Goal: Task Accomplishment & Management: Manage account settings

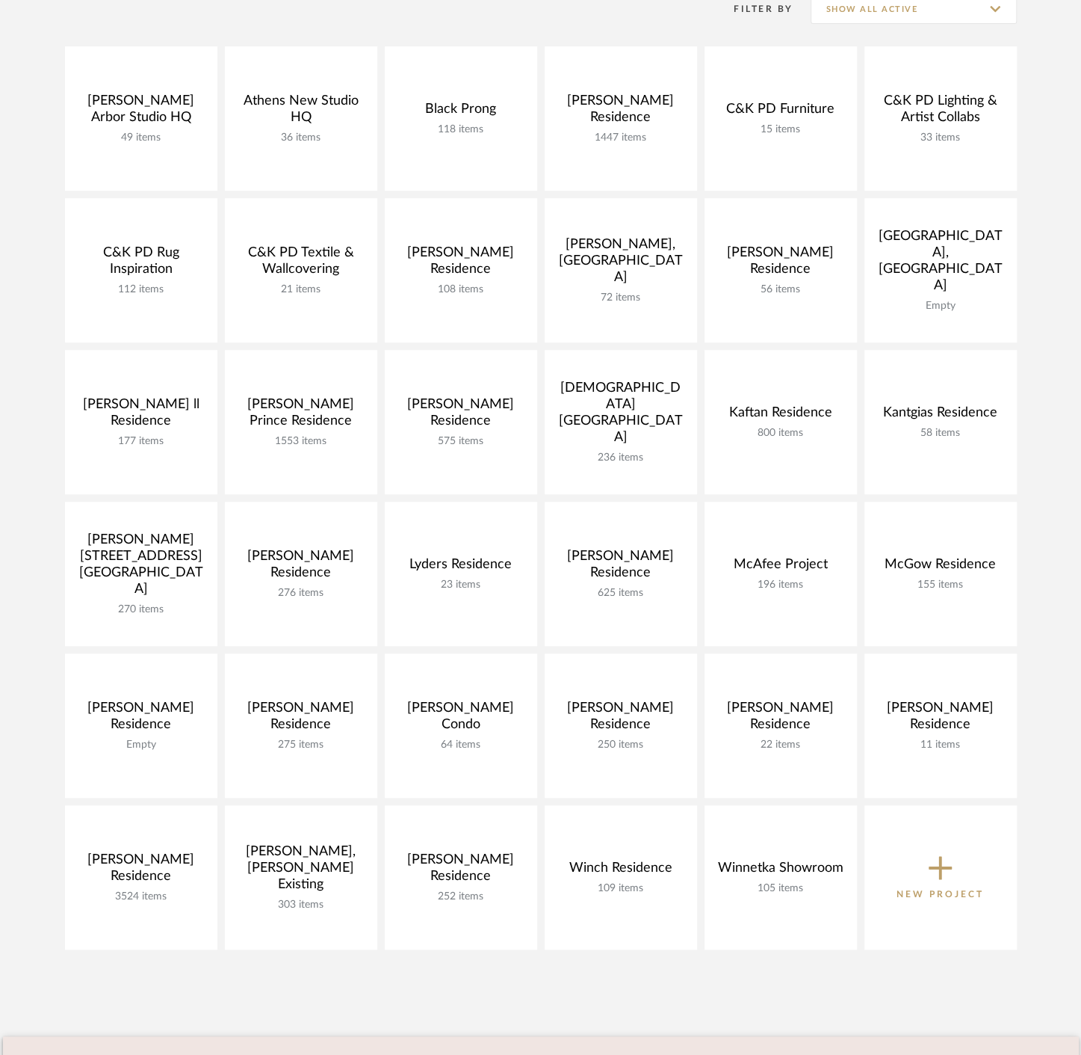
scroll to position [332, 0]
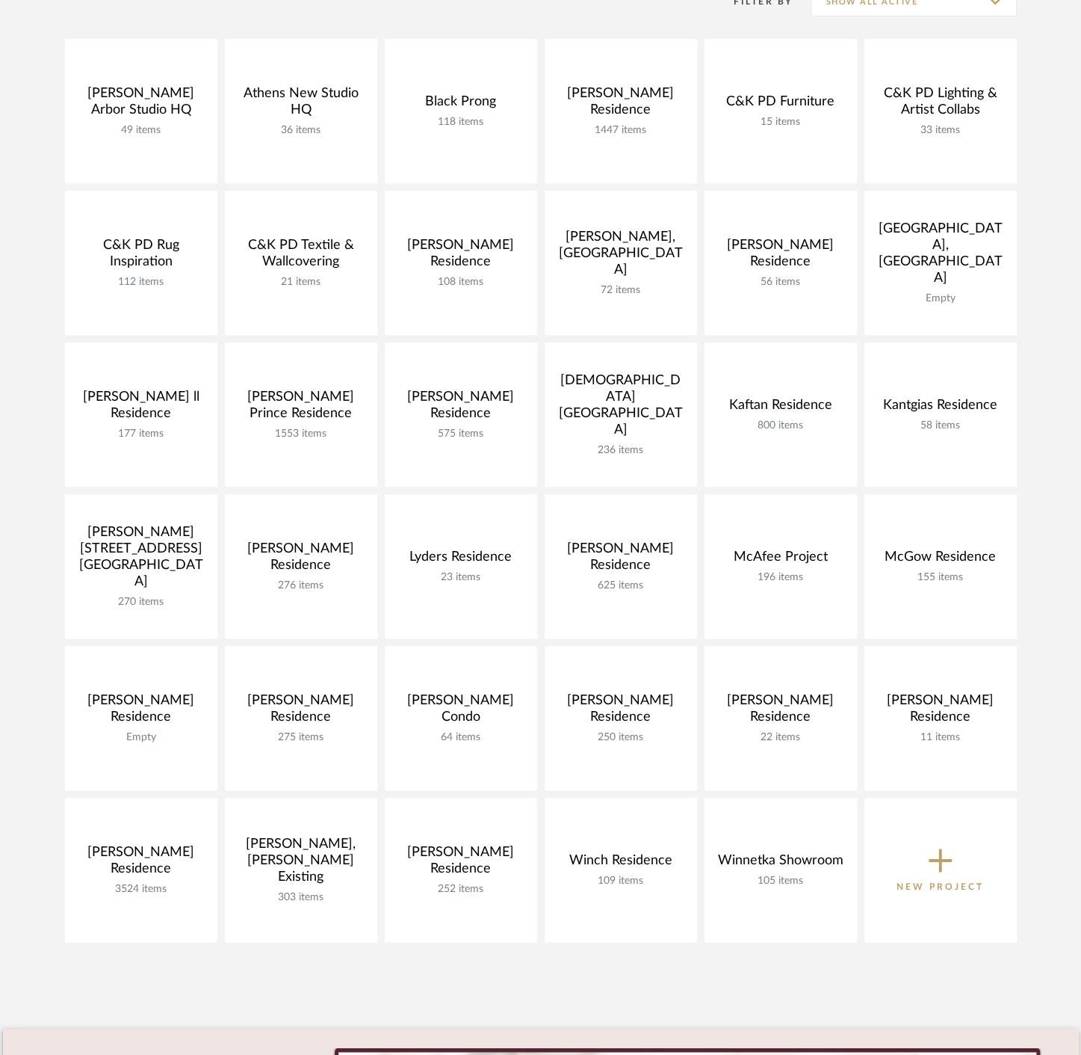
click at [940, 856] on icon at bounding box center [941, 861] width 24 height 24
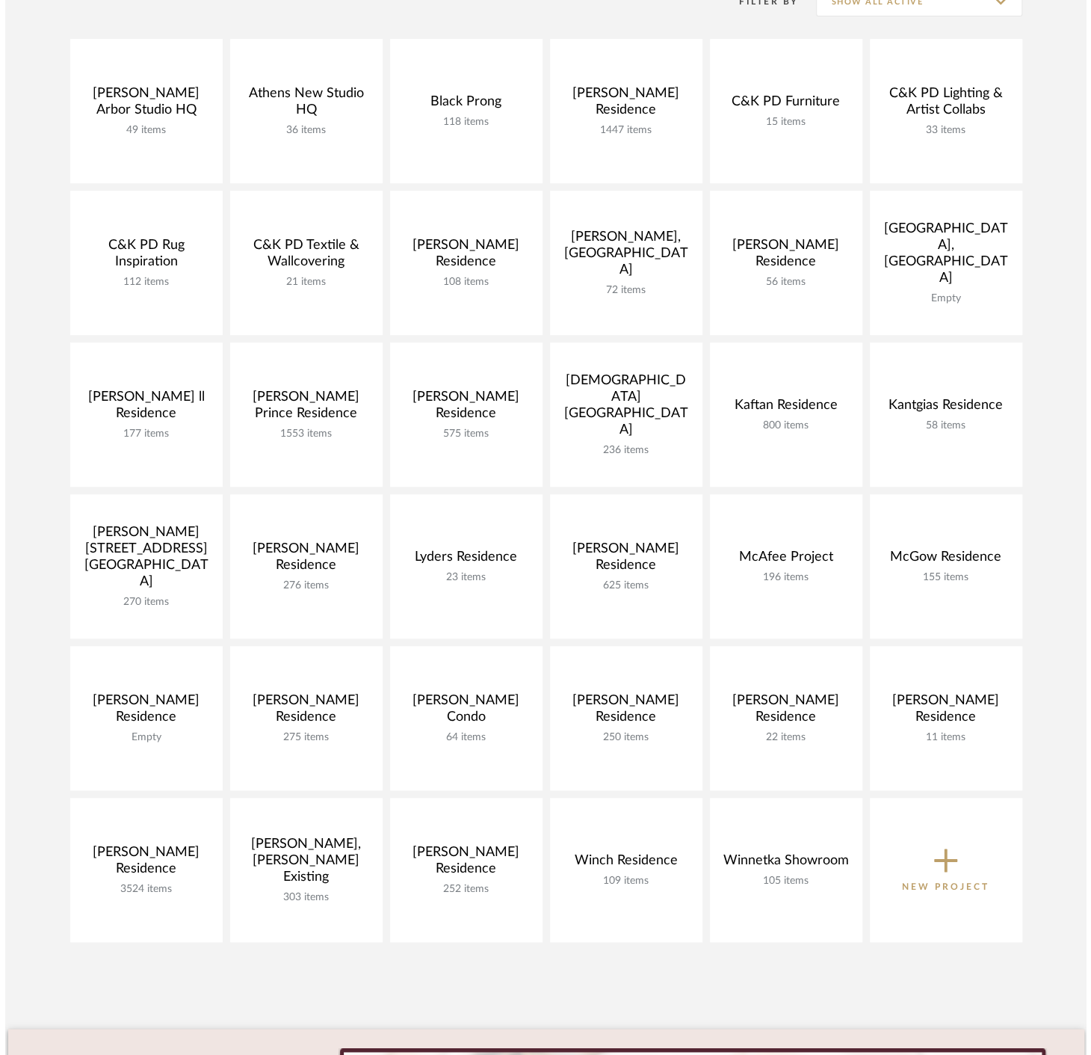
scroll to position [0, 0]
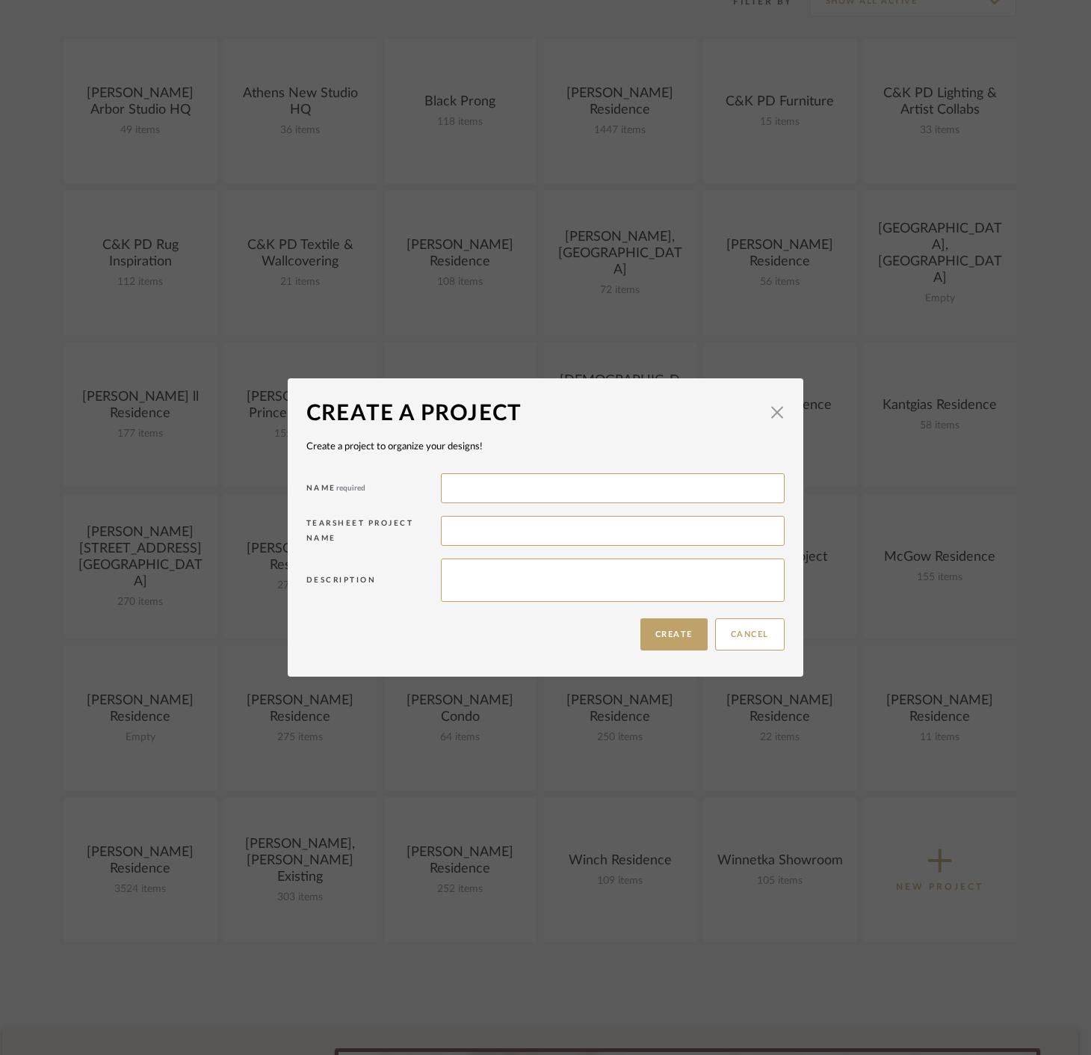
click at [472, 470] on div "Name required" at bounding box center [545, 490] width 478 height 43
click at [486, 490] on input at bounding box center [613, 488] width 344 height 30
type input "Walls [PERSON_NAME] Residence"
click at [667, 629] on button "Create" at bounding box center [673, 634] width 67 height 32
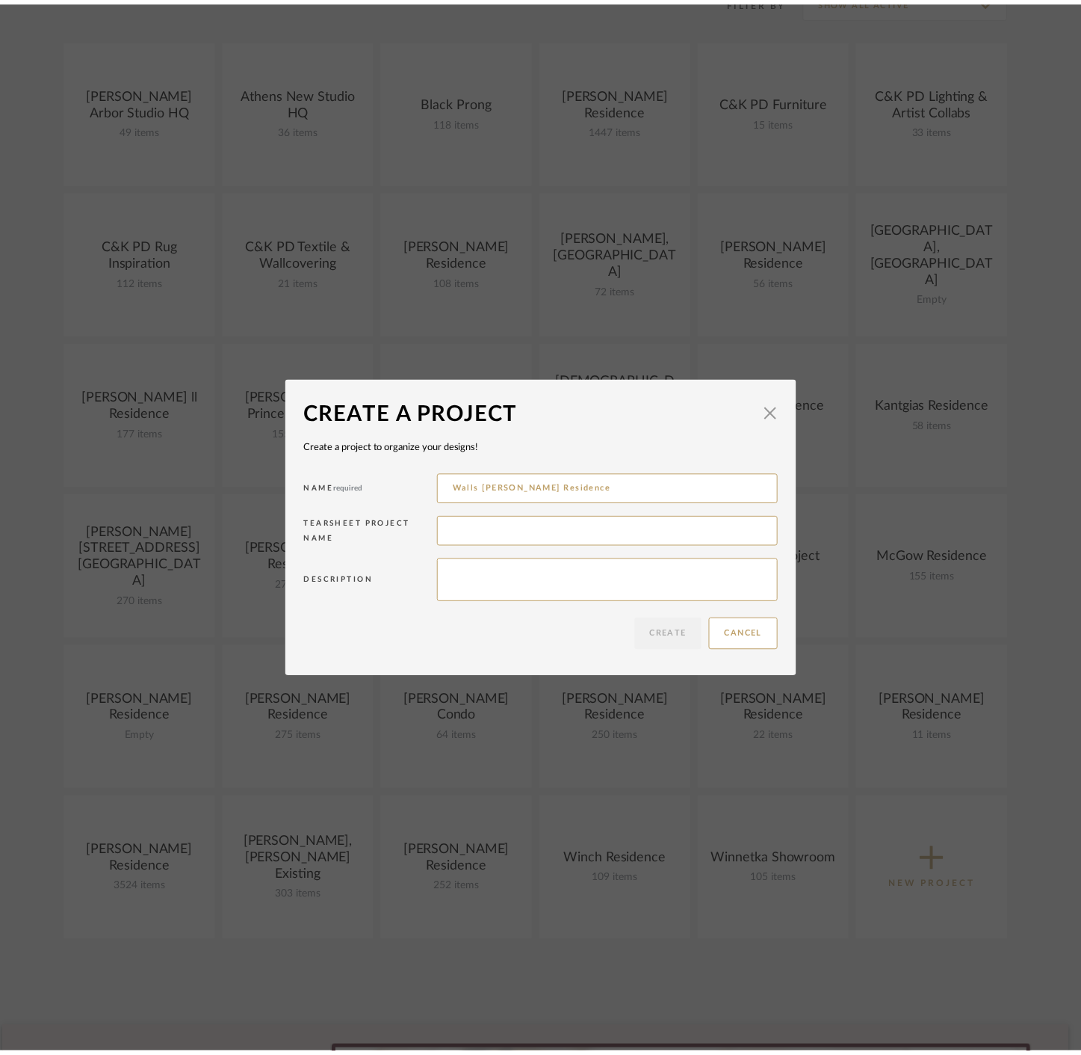
scroll to position [332, 0]
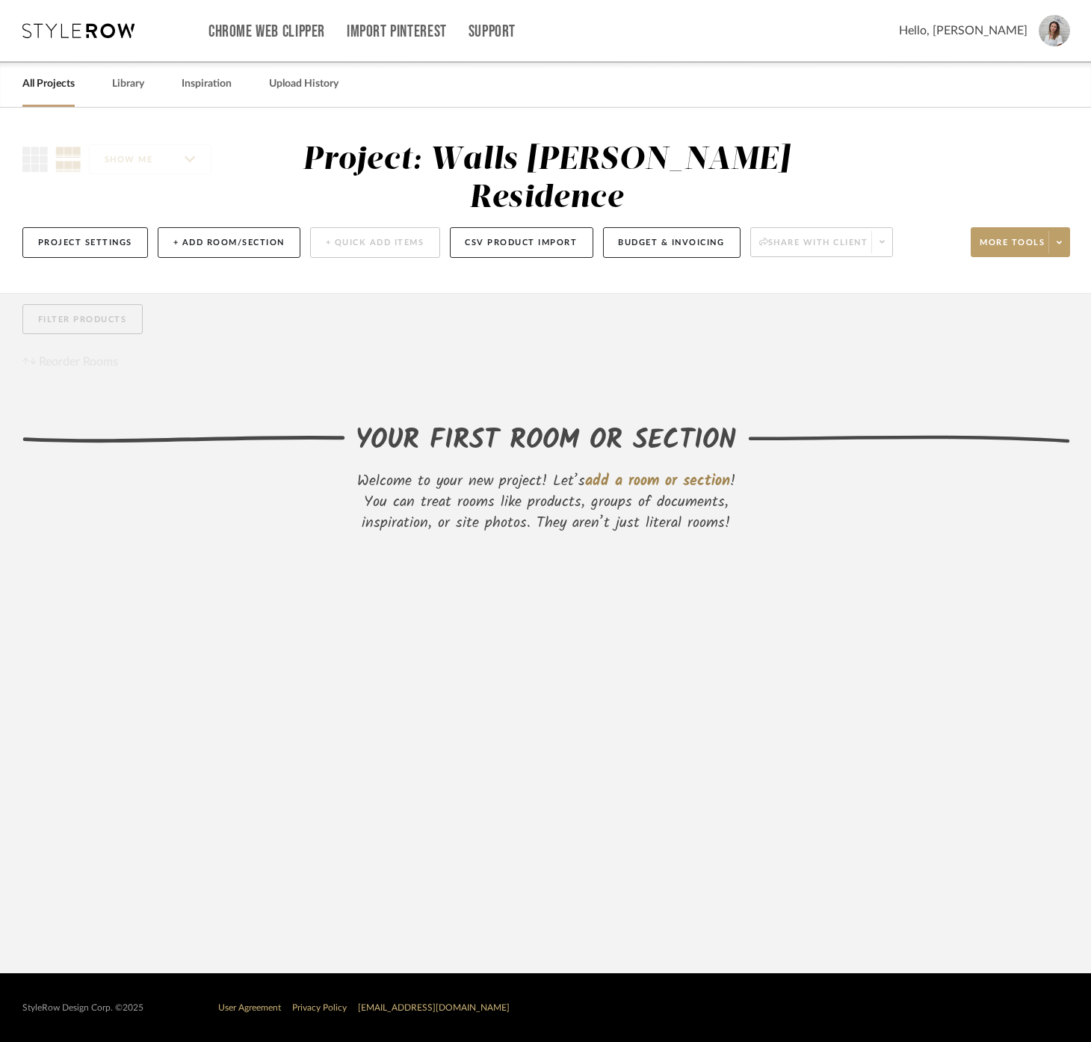
click at [461, 456] on div "YOUR FIRST ROOM OR SECTION" at bounding box center [546, 441] width 380 height 40
click at [636, 470] on span "add a room or section" at bounding box center [657, 481] width 145 height 24
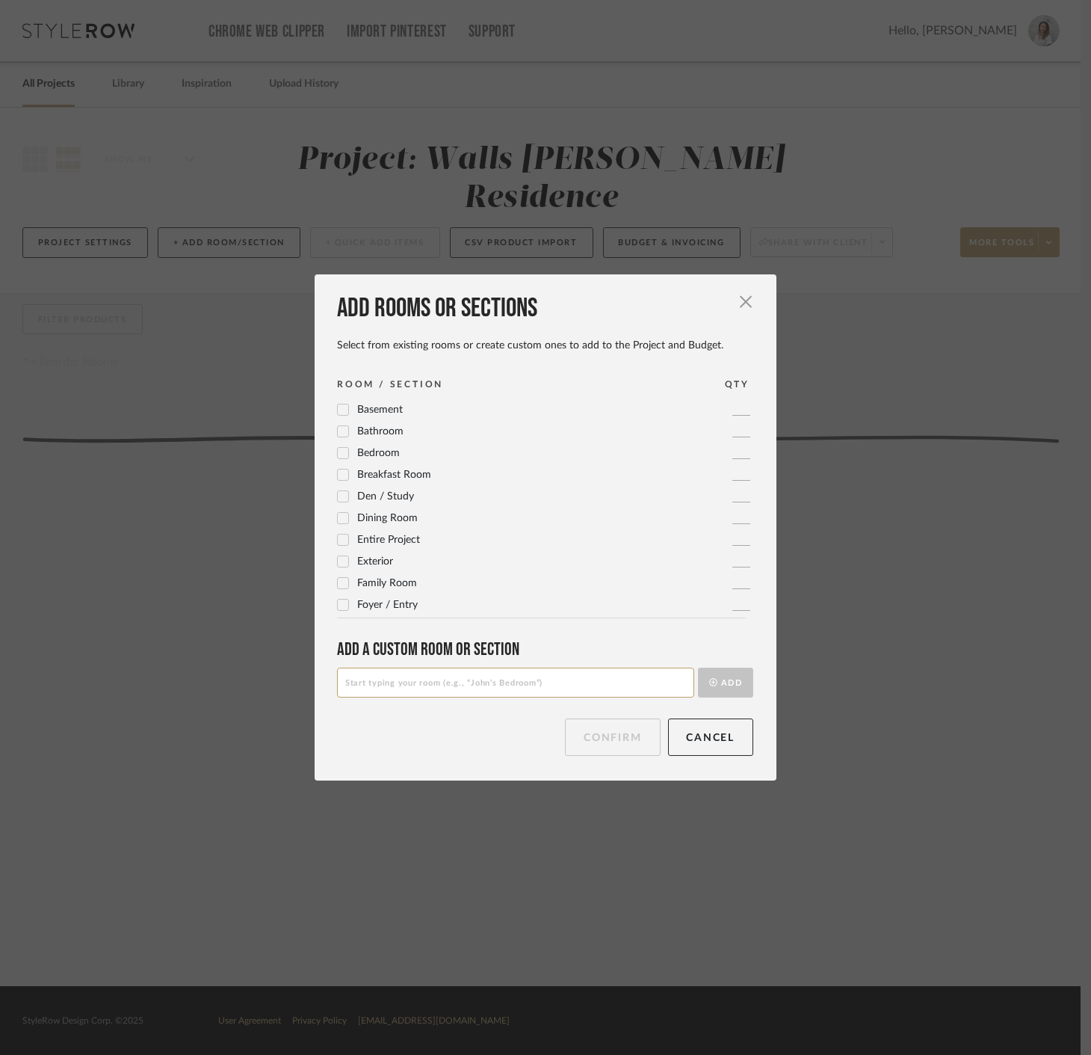
click at [523, 668] on div "Add a Custom room or Section Add" at bounding box center [545, 667] width 416 height 58
click at [532, 671] on input at bounding box center [515, 682] width 357 height 30
click at [628, 673] on input at bounding box center [515, 682] width 357 height 30
click at [629, 687] on input at bounding box center [515, 682] width 357 height 30
click at [627, 685] on input at bounding box center [515, 682] width 357 height 30
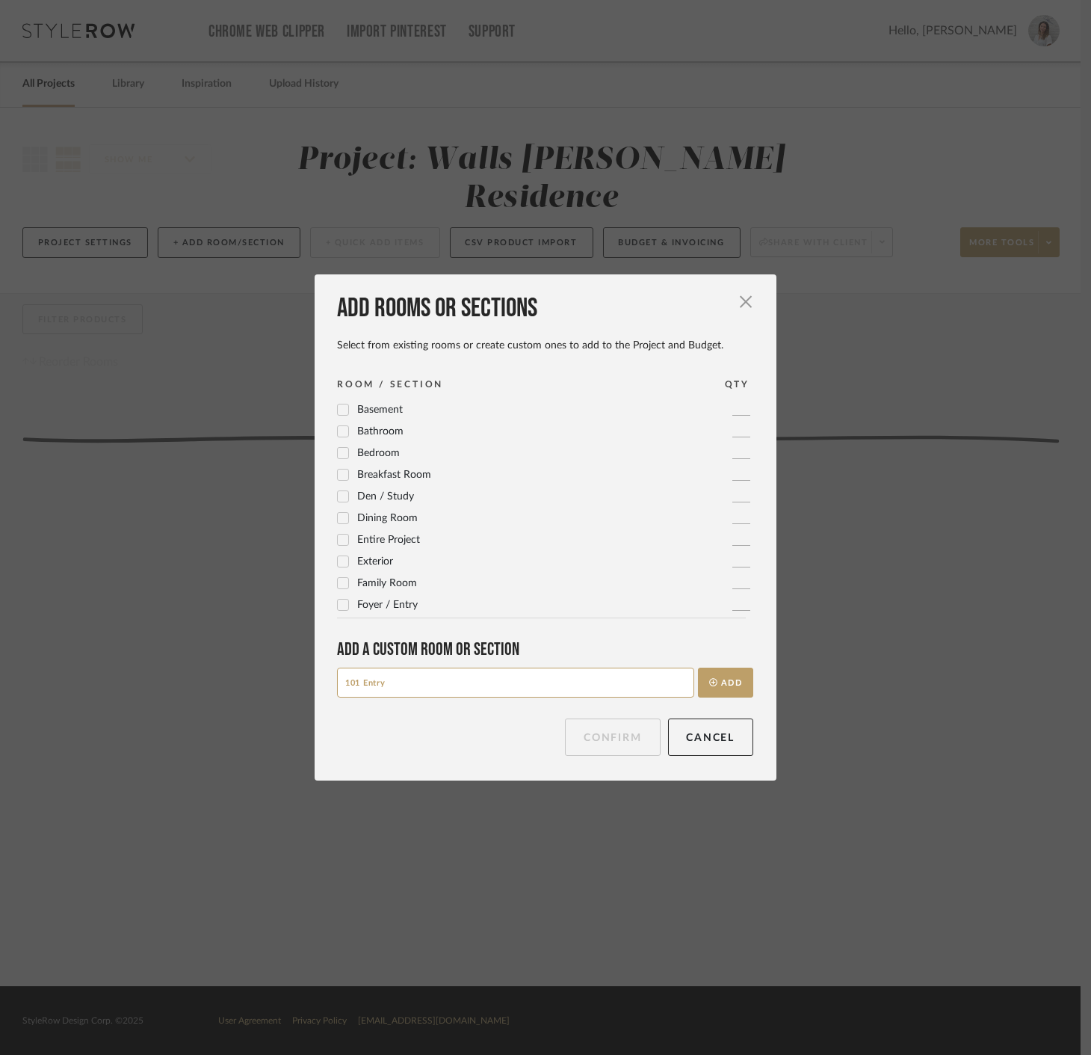
type input "101 Entry"
click at [711, 697] on div "Add rooms or sections Select from existing rooms or create custom ones to add t…" at bounding box center [546, 526] width 462 height 505
click at [715, 676] on button "Add" at bounding box center [725, 682] width 55 height 30
click at [562, 688] on input at bounding box center [515, 682] width 357 height 30
type input "102 Kitchen + Nook"
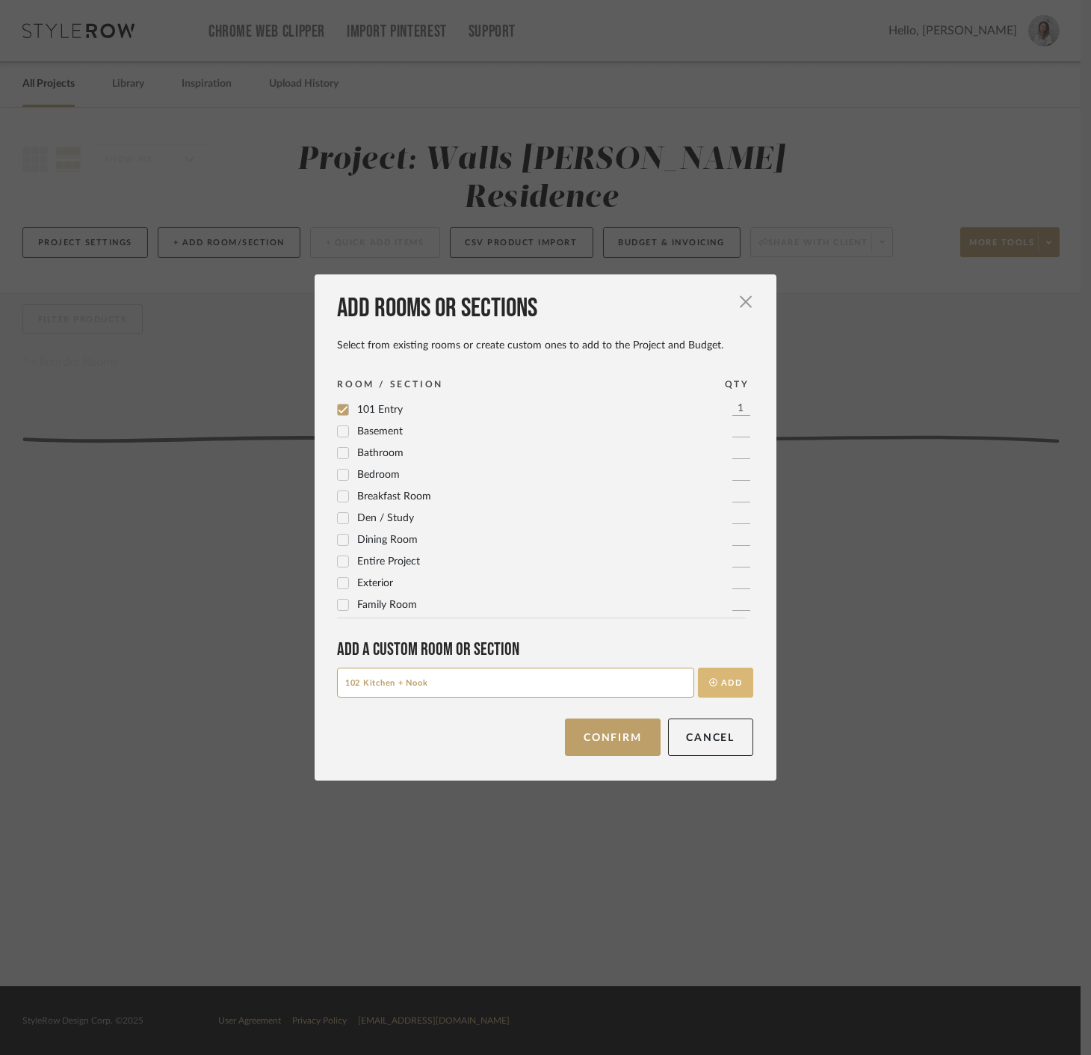
click at [698, 680] on button "Add" at bounding box center [725, 682] width 55 height 30
click at [587, 683] on input at bounding box center [515, 682] width 357 height 30
type input "103 Living Room"
click at [709, 689] on button "Add" at bounding box center [725, 682] width 55 height 30
click at [446, 685] on input at bounding box center [515, 682] width 357 height 30
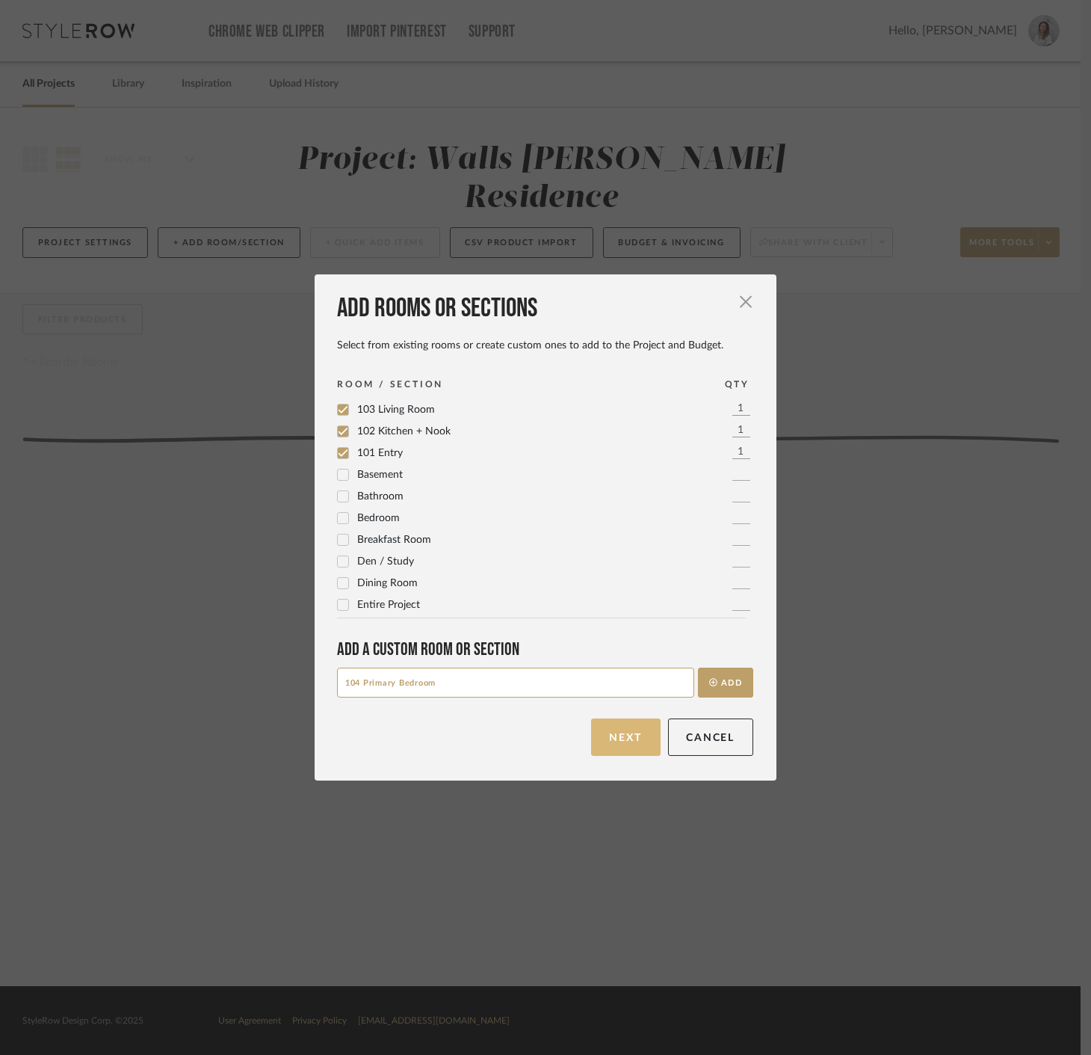
type input "104 Primary Bedroom"
click at [630, 746] on button "Next" at bounding box center [626, 736] width 70 height 37
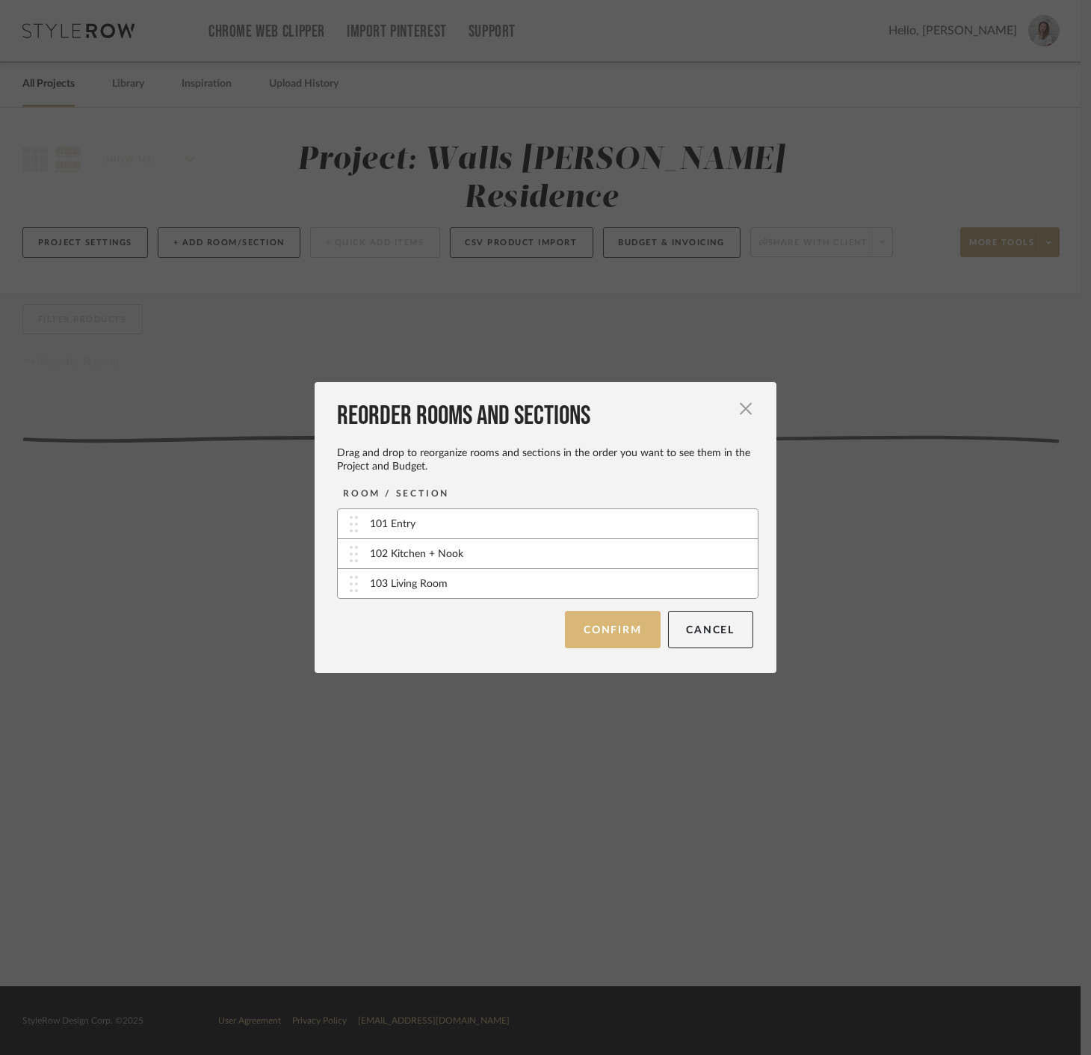
click at [629, 629] on button "Confirm" at bounding box center [612, 629] width 95 height 37
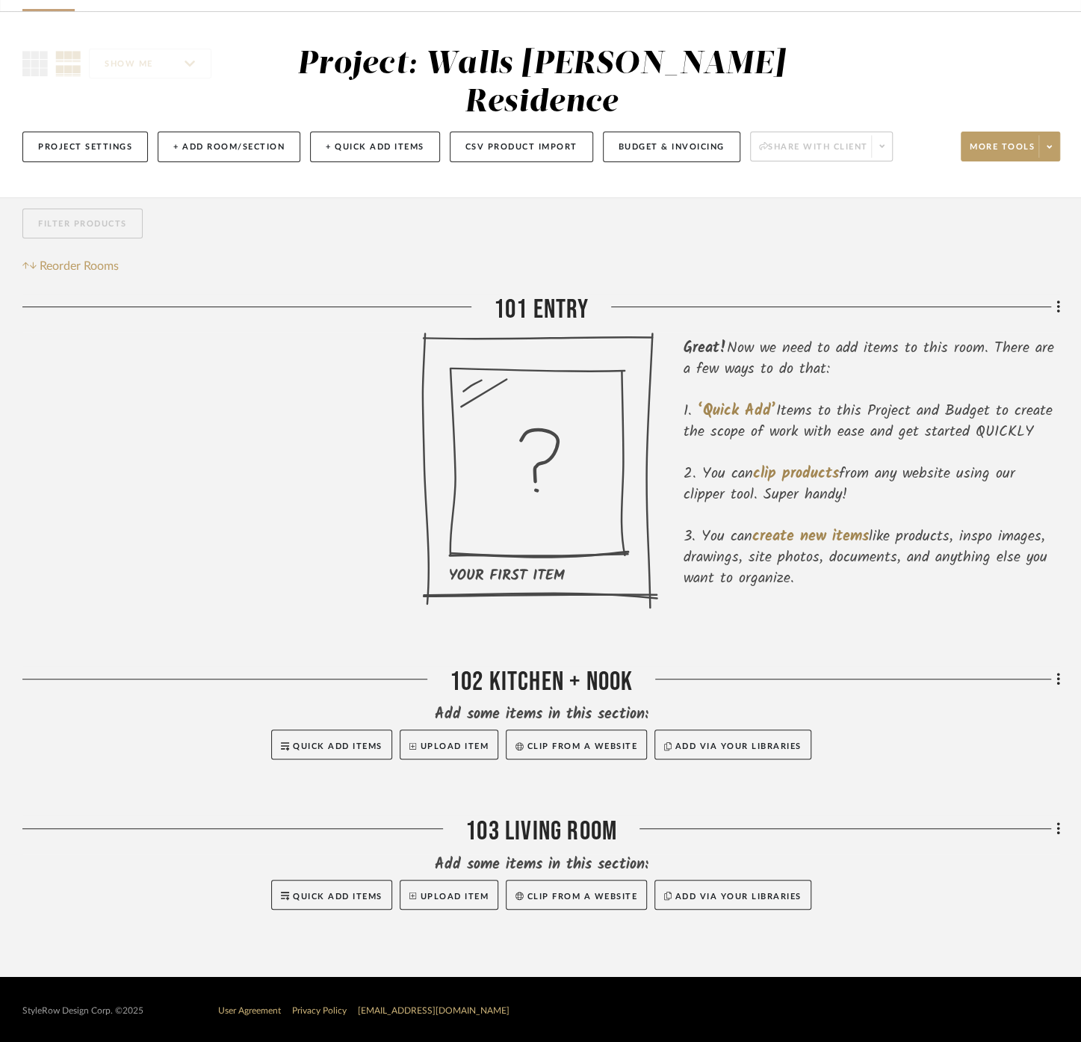
scroll to position [98, 0]
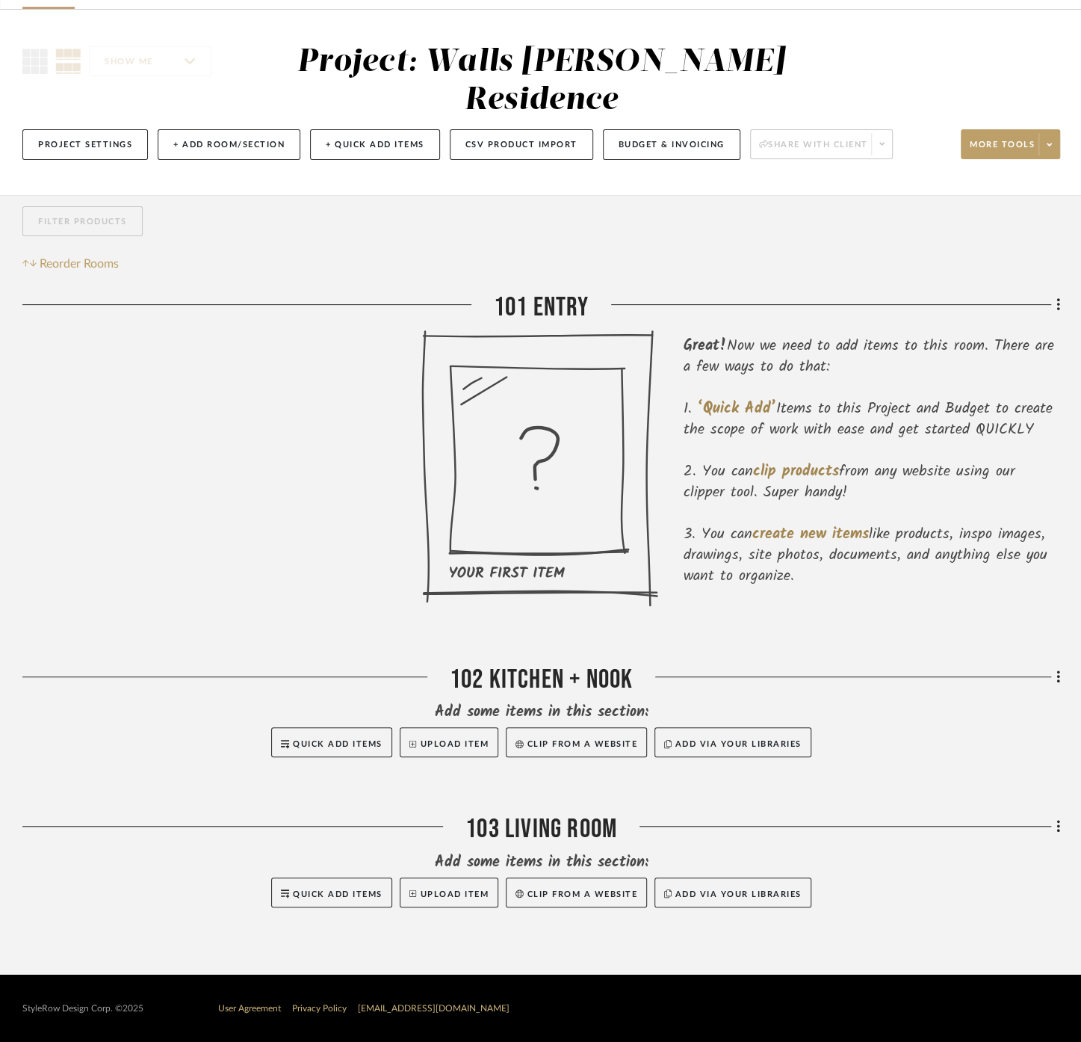
click at [362, 270] on div "Filter Products Reorder Rooms" at bounding box center [541, 239] width 1038 height 67
click at [1042, 148] on span at bounding box center [1049, 144] width 21 height 22
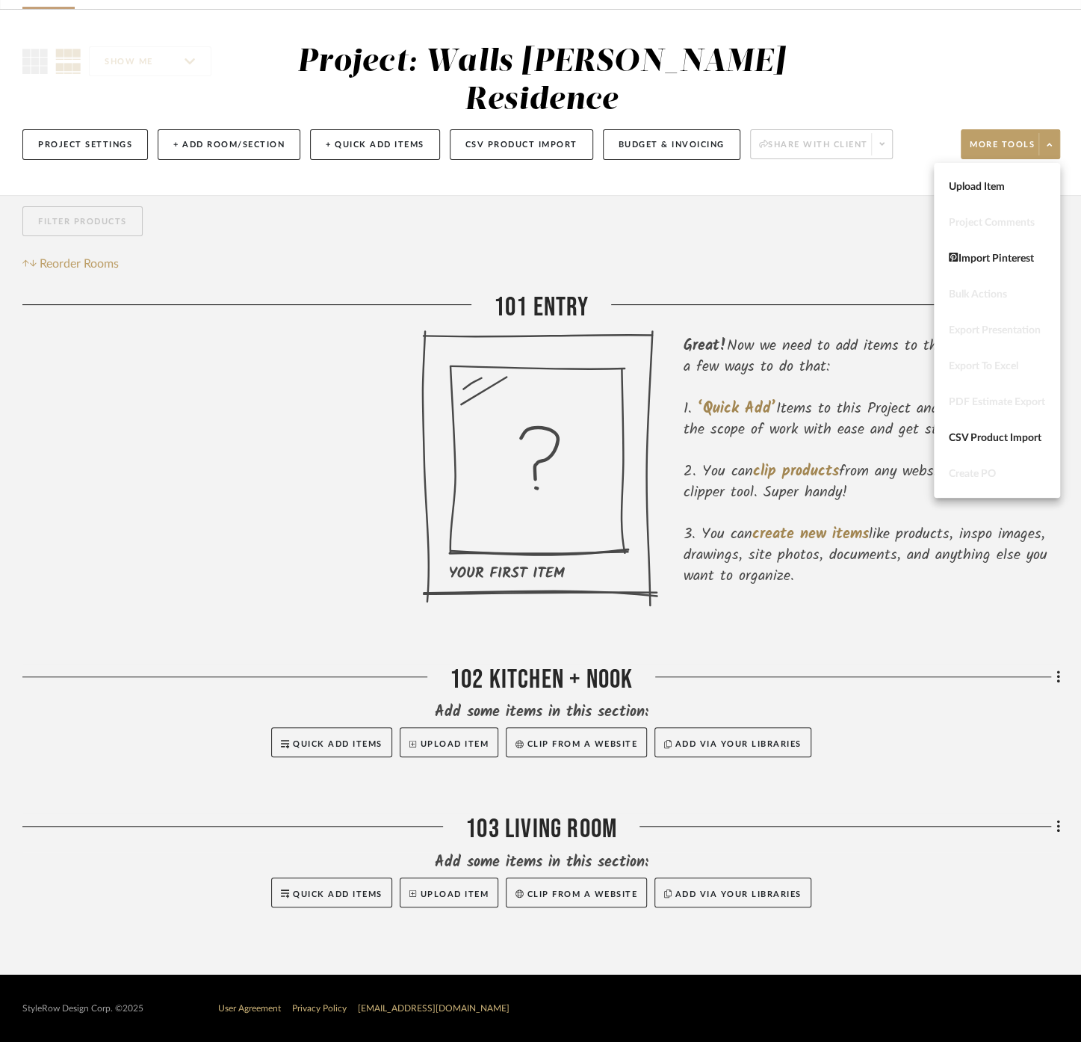
click at [771, 220] on div at bounding box center [540, 521] width 1081 height 1042
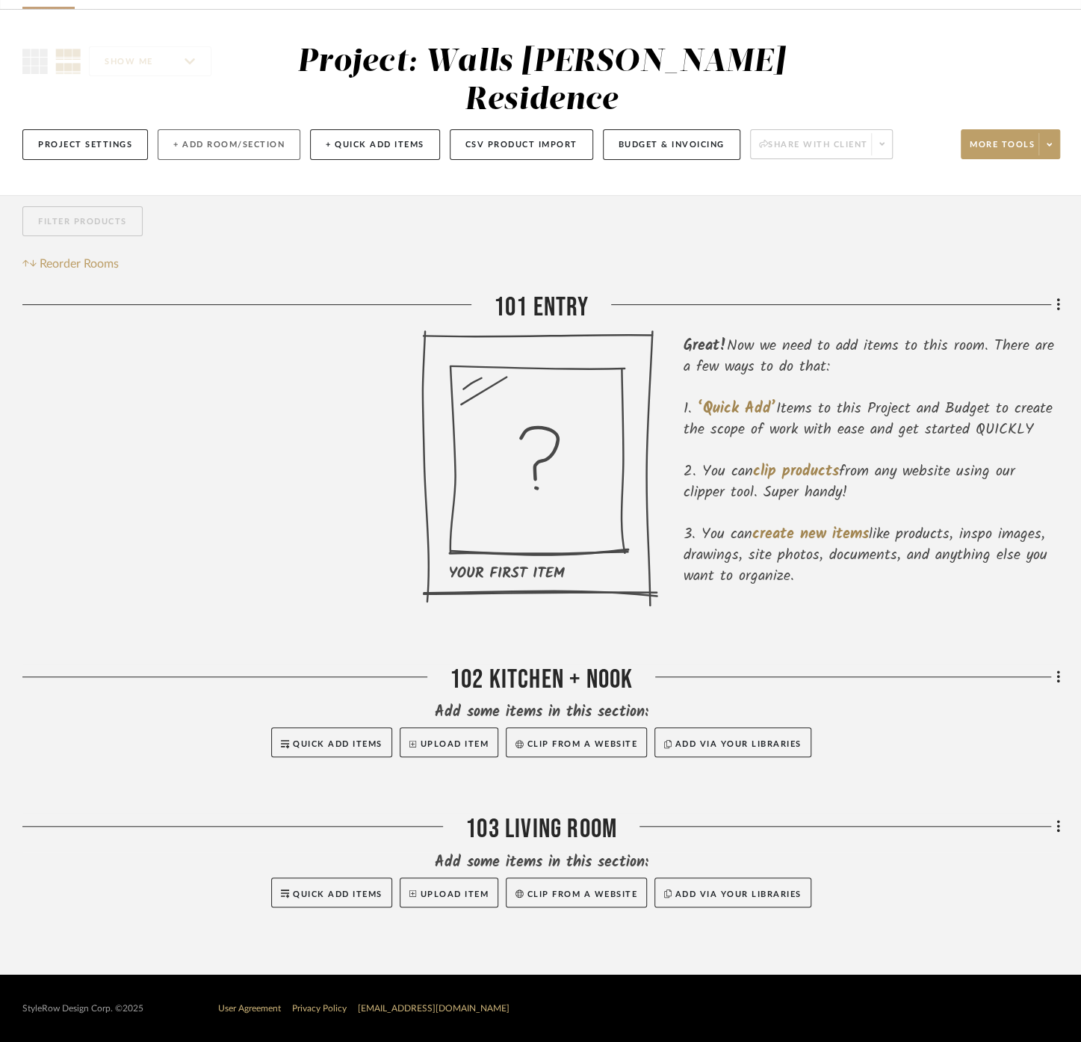
click at [232, 138] on button "+ Add Room/Section" at bounding box center [229, 144] width 143 height 31
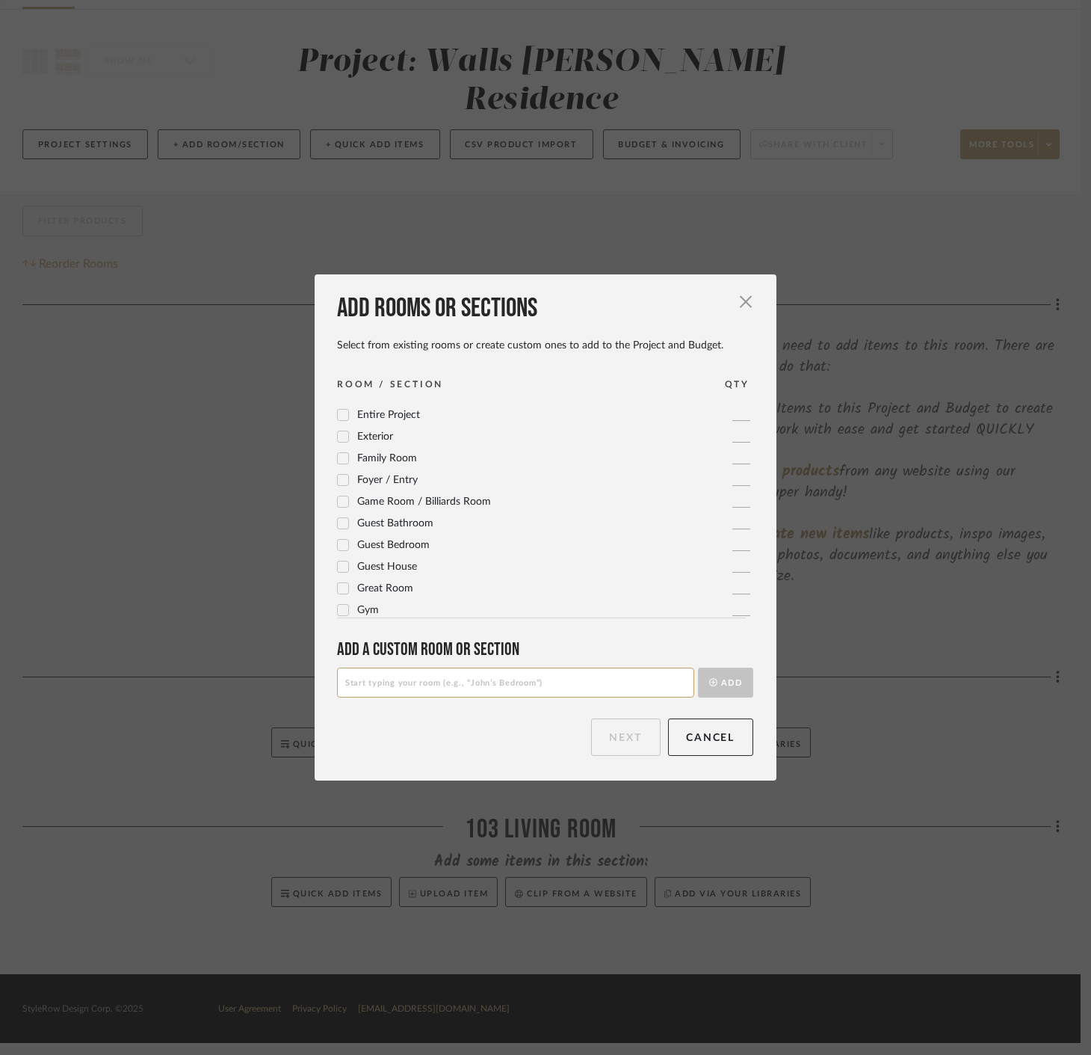
scroll to position [0, 0]
click at [407, 686] on input at bounding box center [515, 682] width 357 height 30
type input "104 Primary Bedroom"
click at [736, 676] on button "Add" at bounding box center [725, 682] width 55 height 30
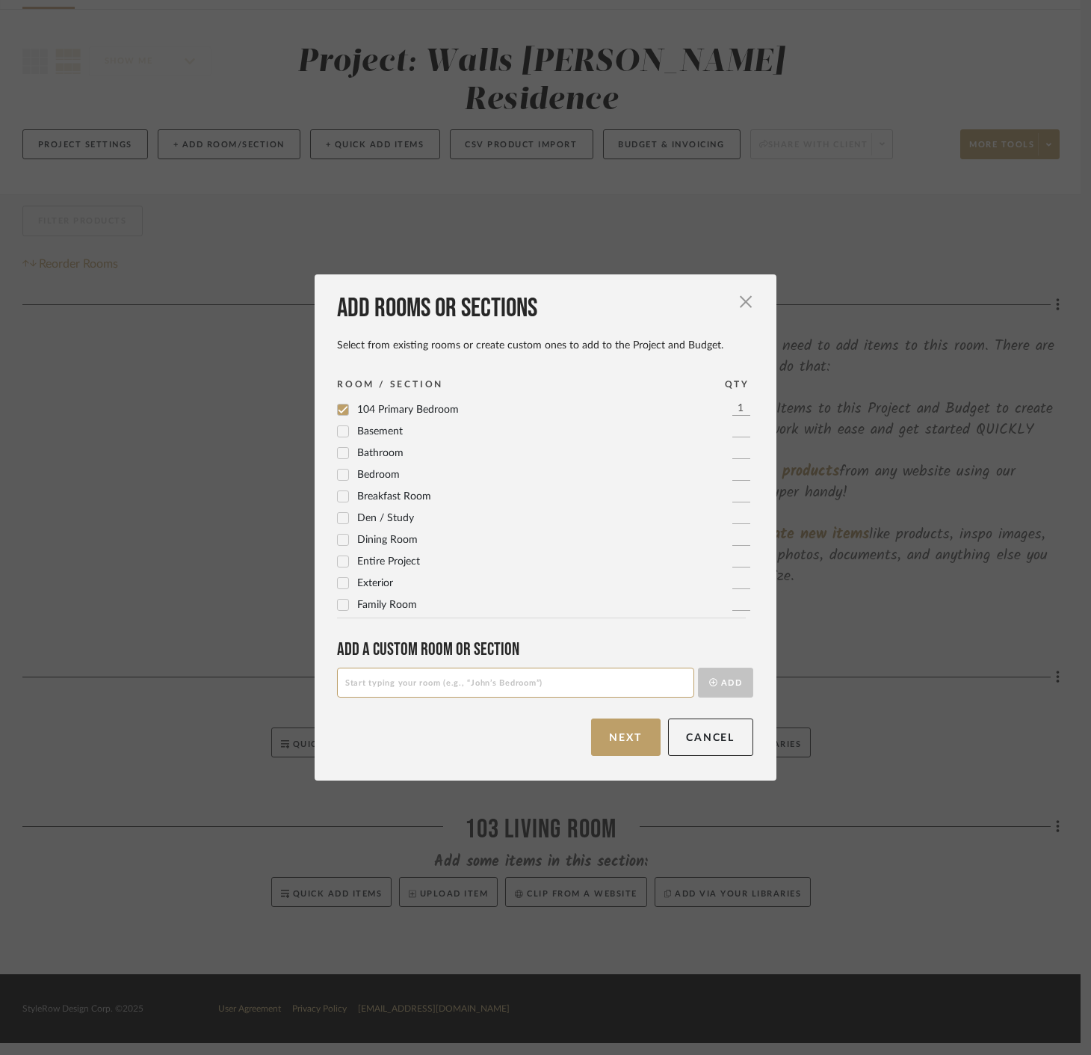
click at [589, 671] on input at bounding box center [515, 682] width 357 height 30
type input "105 Primary Bathroom + Closet"
click at [709, 685] on icon "submit" at bounding box center [713, 682] width 8 height 8
click at [601, 682] on input at bounding box center [515, 682] width 357 height 30
type input "106 Laundry Room"
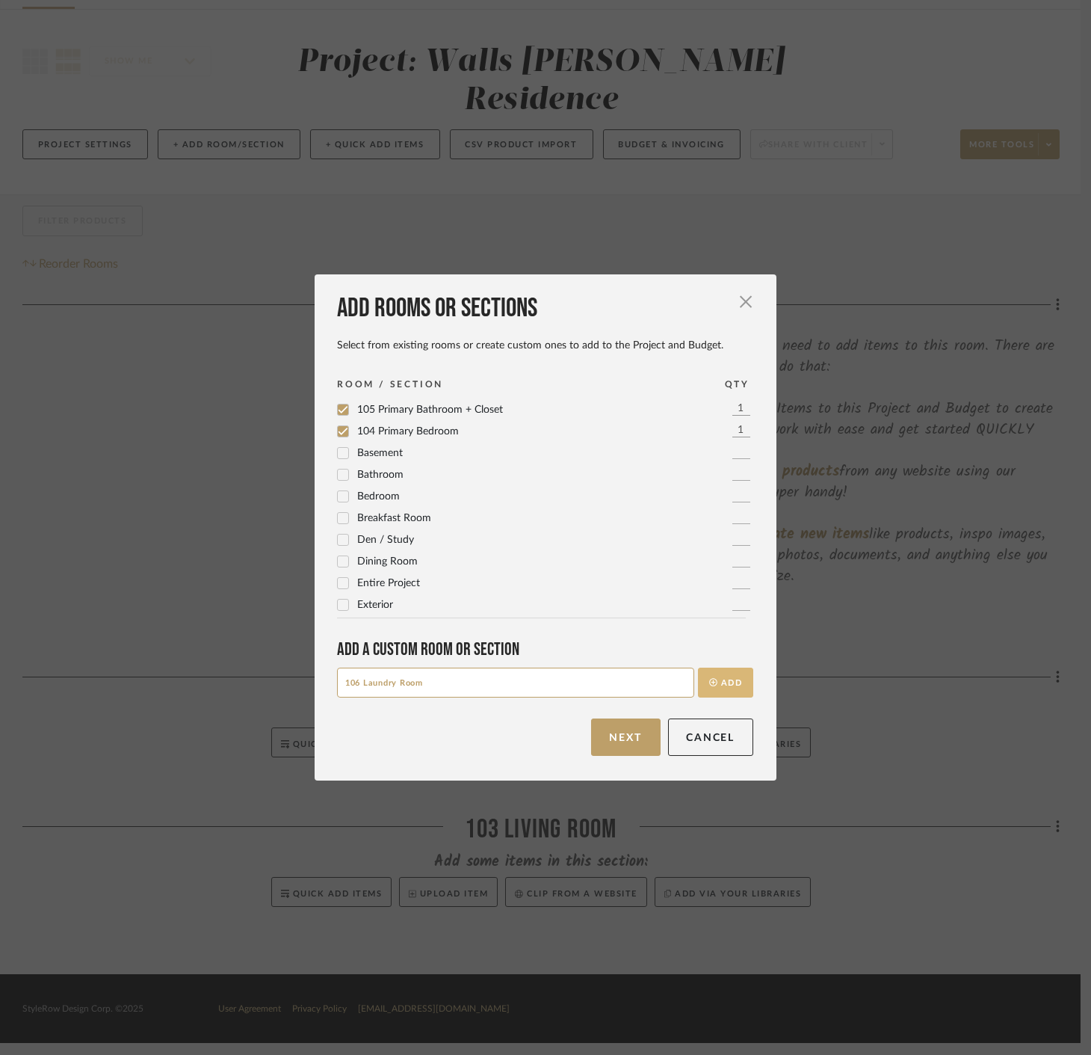
click at [709, 680] on icon "submit" at bounding box center [713, 682] width 8 height 8
click at [578, 664] on div "Add a Custom room or Section Add" at bounding box center [545, 667] width 416 height 58
click at [640, 691] on input at bounding box center [515, 682] width 357 height 30
type input "107 Powder Room"
click at [711, 681] on button "Add" at bounding box center [725, 682] width 55 height 30
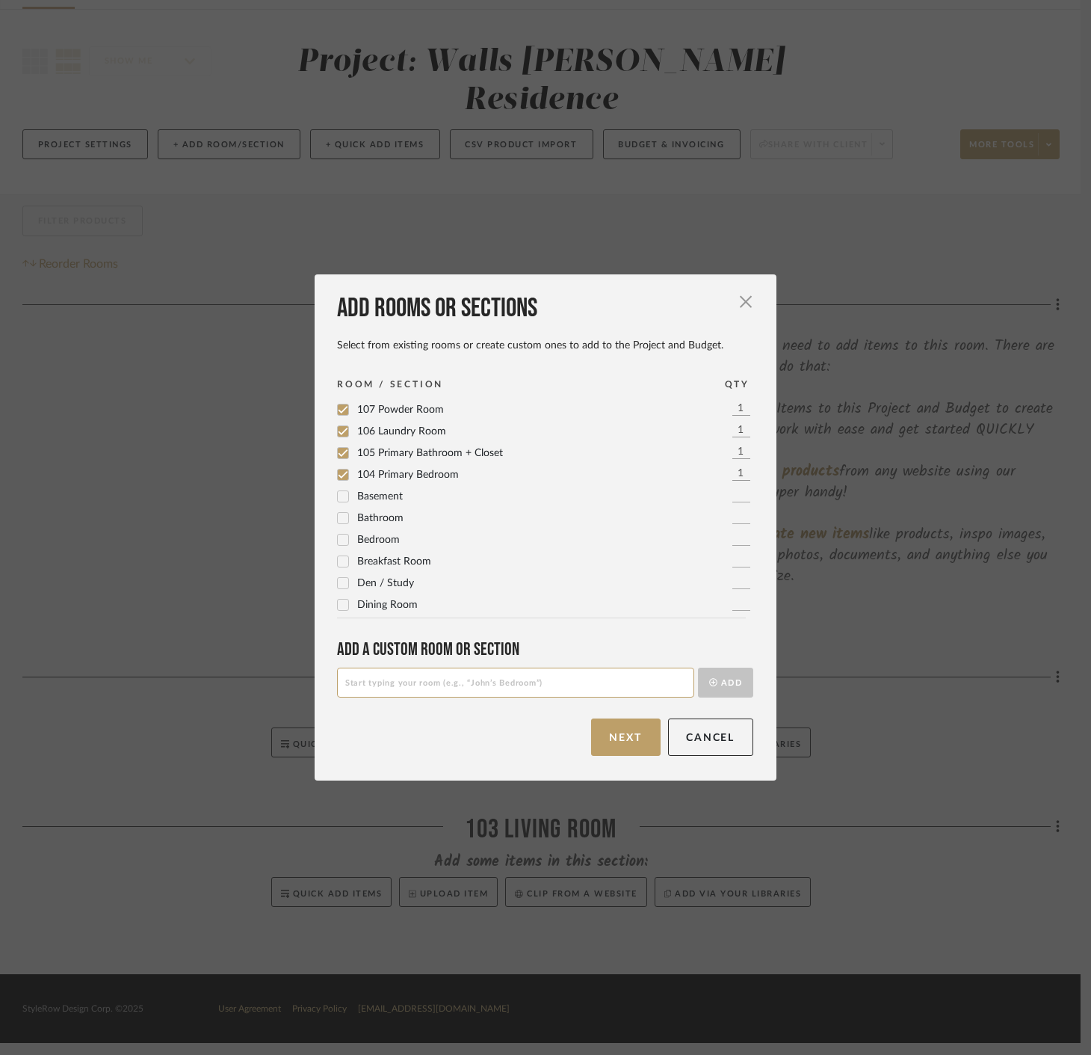
click at [592, 676] on input at bounding box center [515, 682] width 357 height 30
type input "EX01 Rear Patio"
click at [622, 735] on button "Next" at bounding box center [626, 736] width 70 height 37
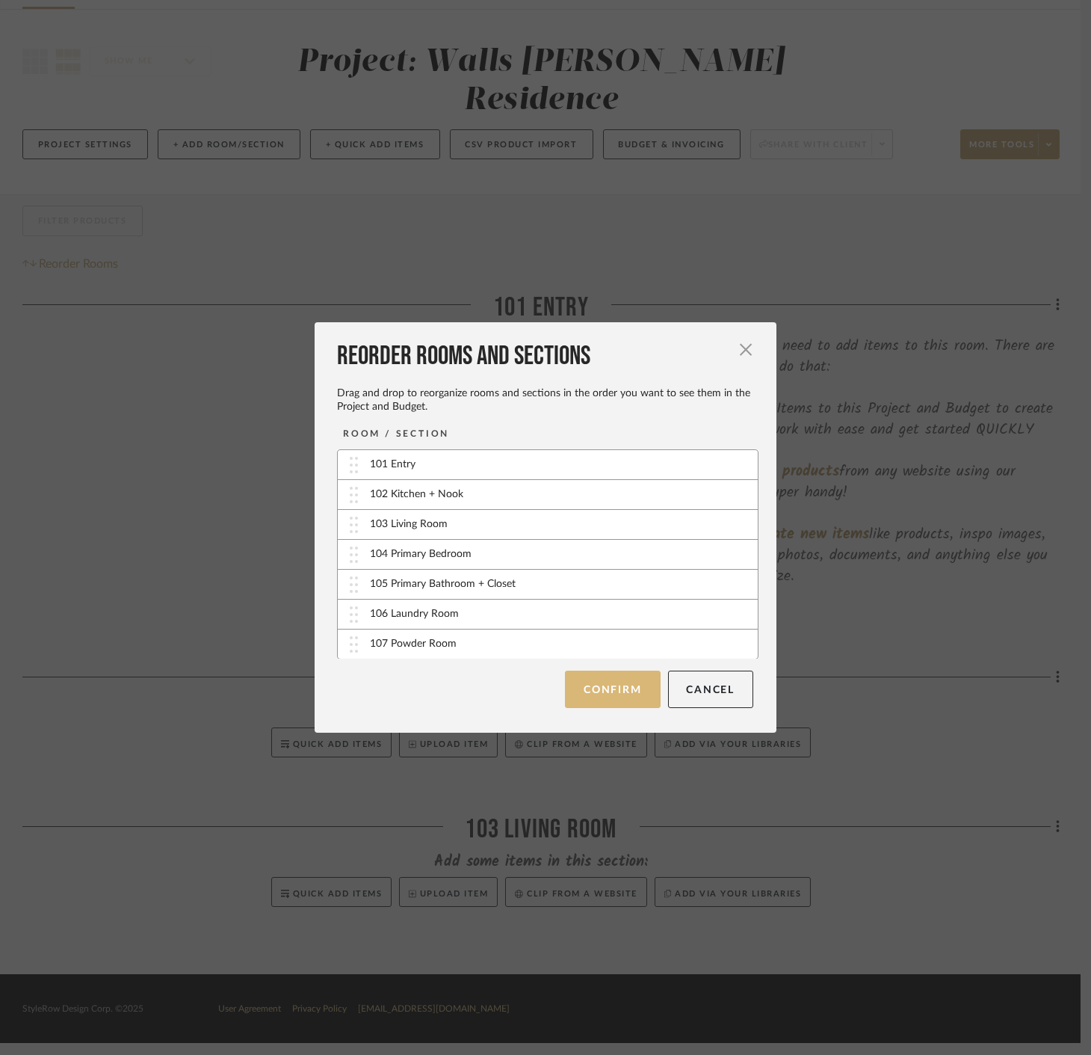
click at [610, 682] on button "Confirm" at bounding box center [612, 688] width 95 height 37
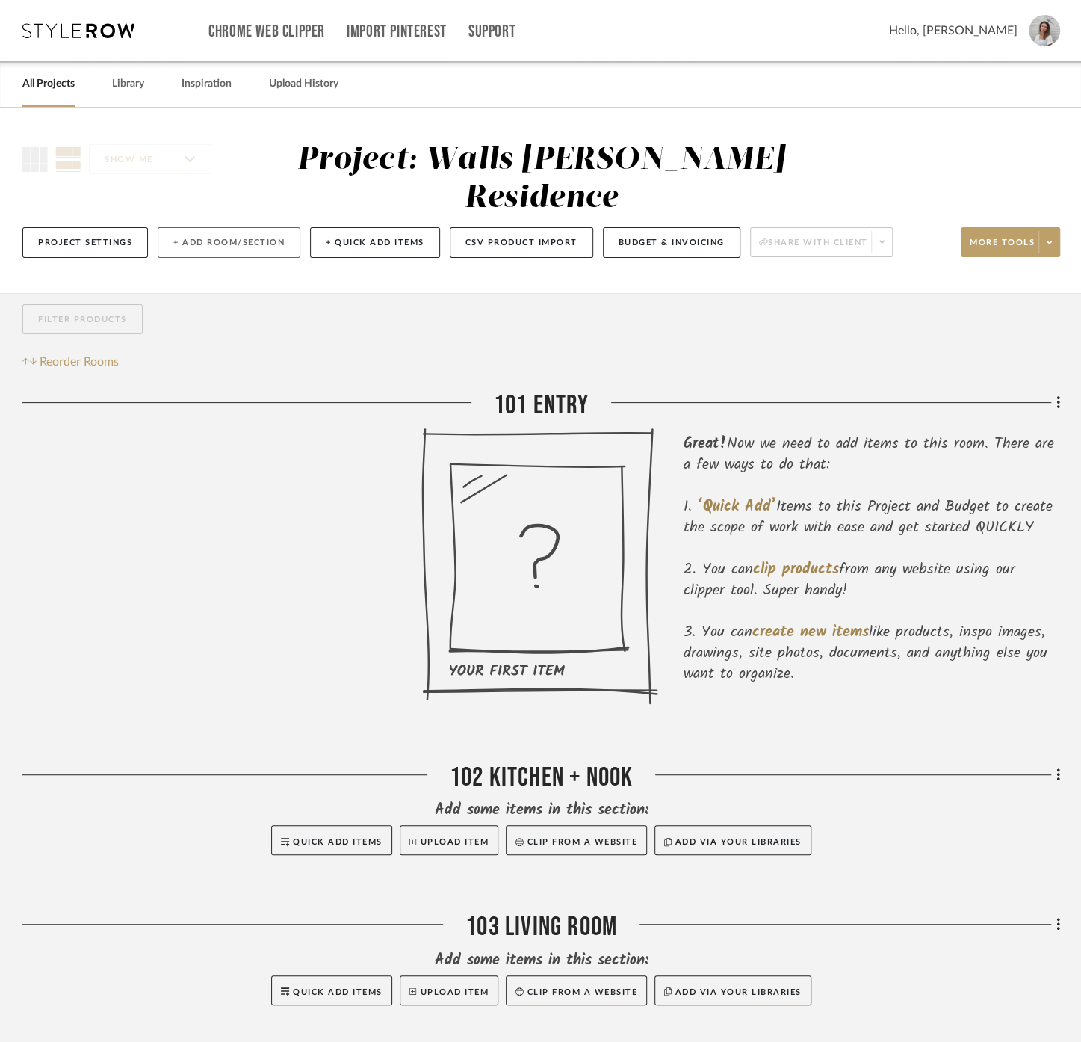
click at [217, 240] on button "+ Add Room/Section" at bounding box center [229, 242] width 143 height 31
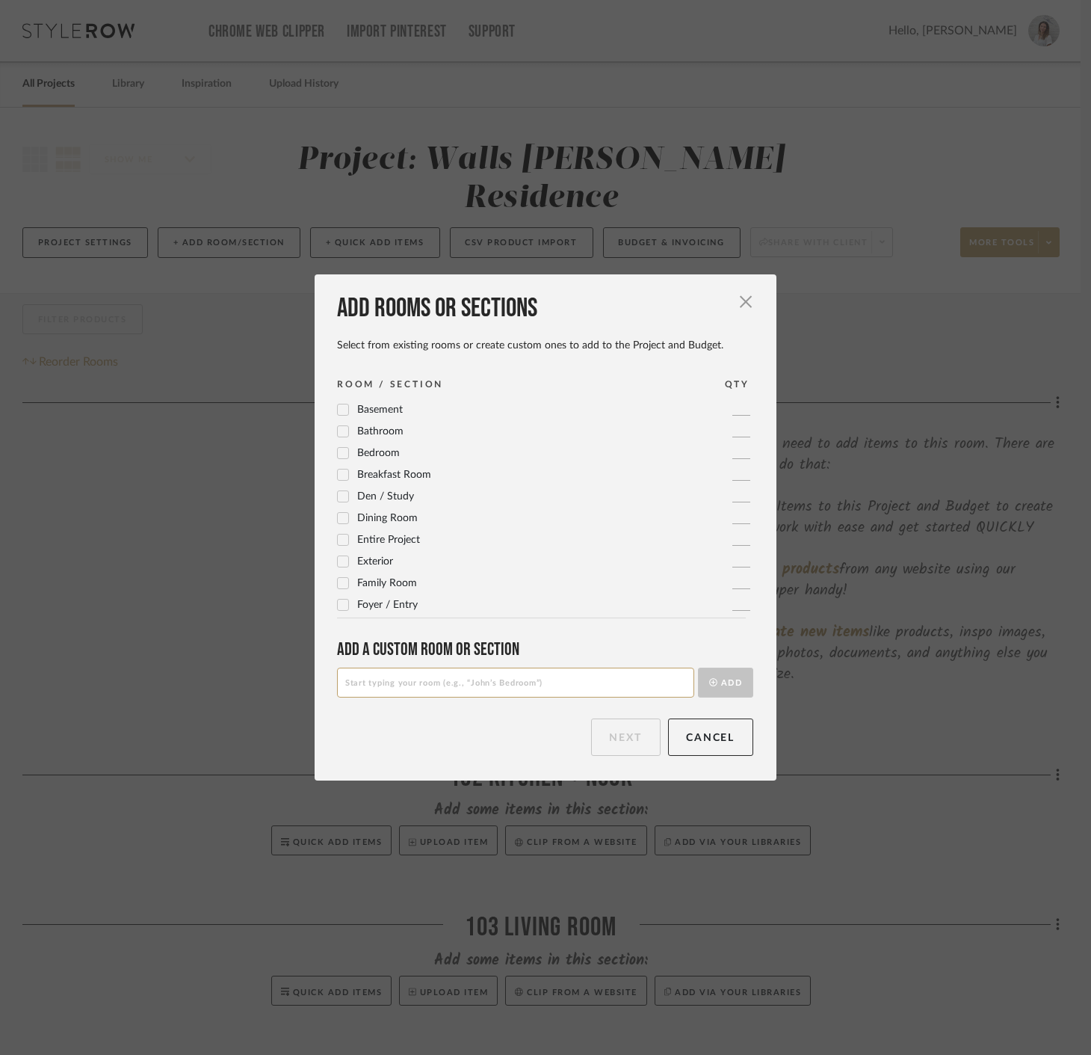
click at [454, 665] on div "Add a Custom room or Section Add" at bounding box center [545, 667] width 416 height 58
click at [475, 712] on div "Add rooms or sections Select from existing rooms or create custom ones to add t…" at bounding box center [546, 526] width 462 height 505
click at [463, 692] on input at bounding box center [515, 682] width 357 height 30
type input "EX01 Rear Patio"
click at [718, 677] on button "Add" at bounding box center [725, 682] width 55 height 30
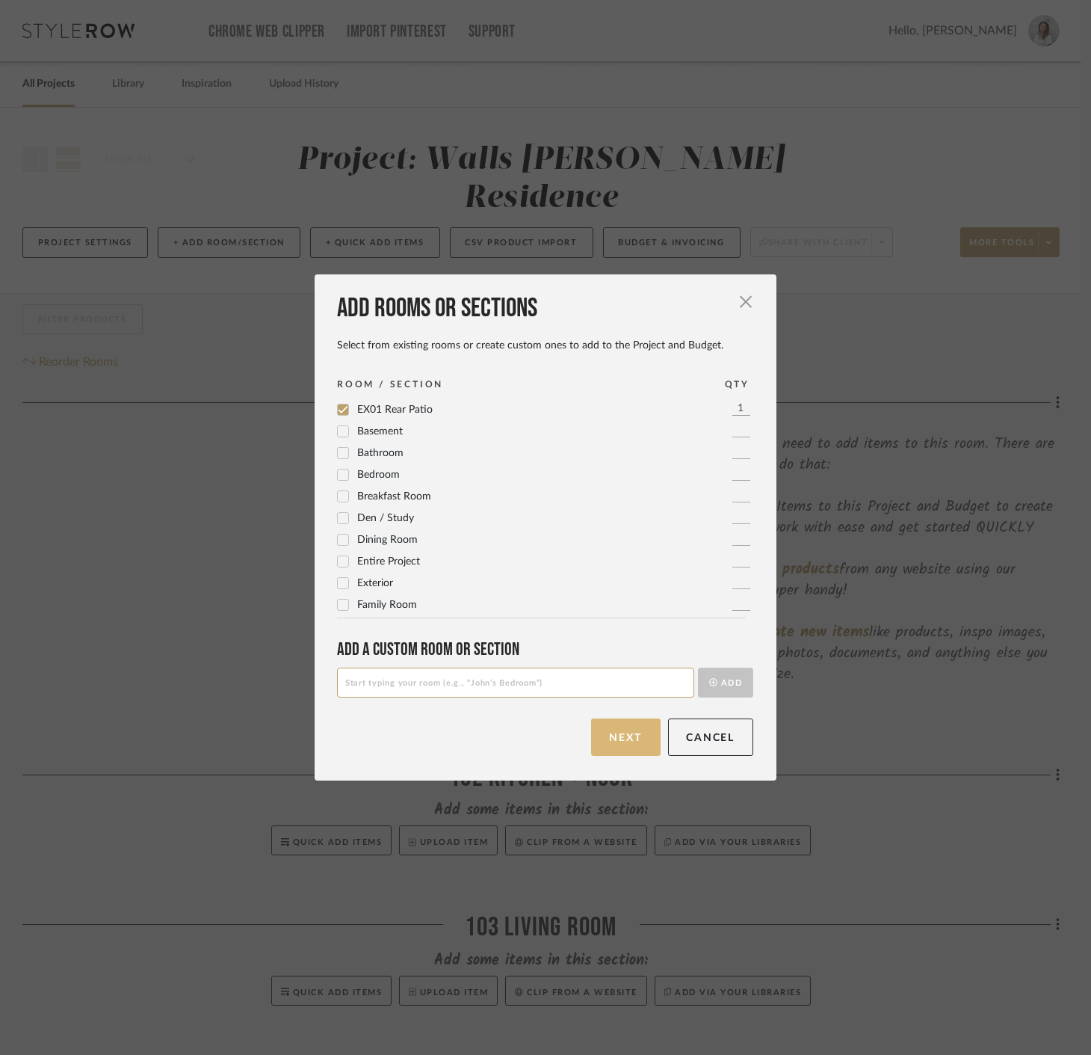
click at [628, 732] on button "Next" at bounding box center [626, 736] width 70 height 37
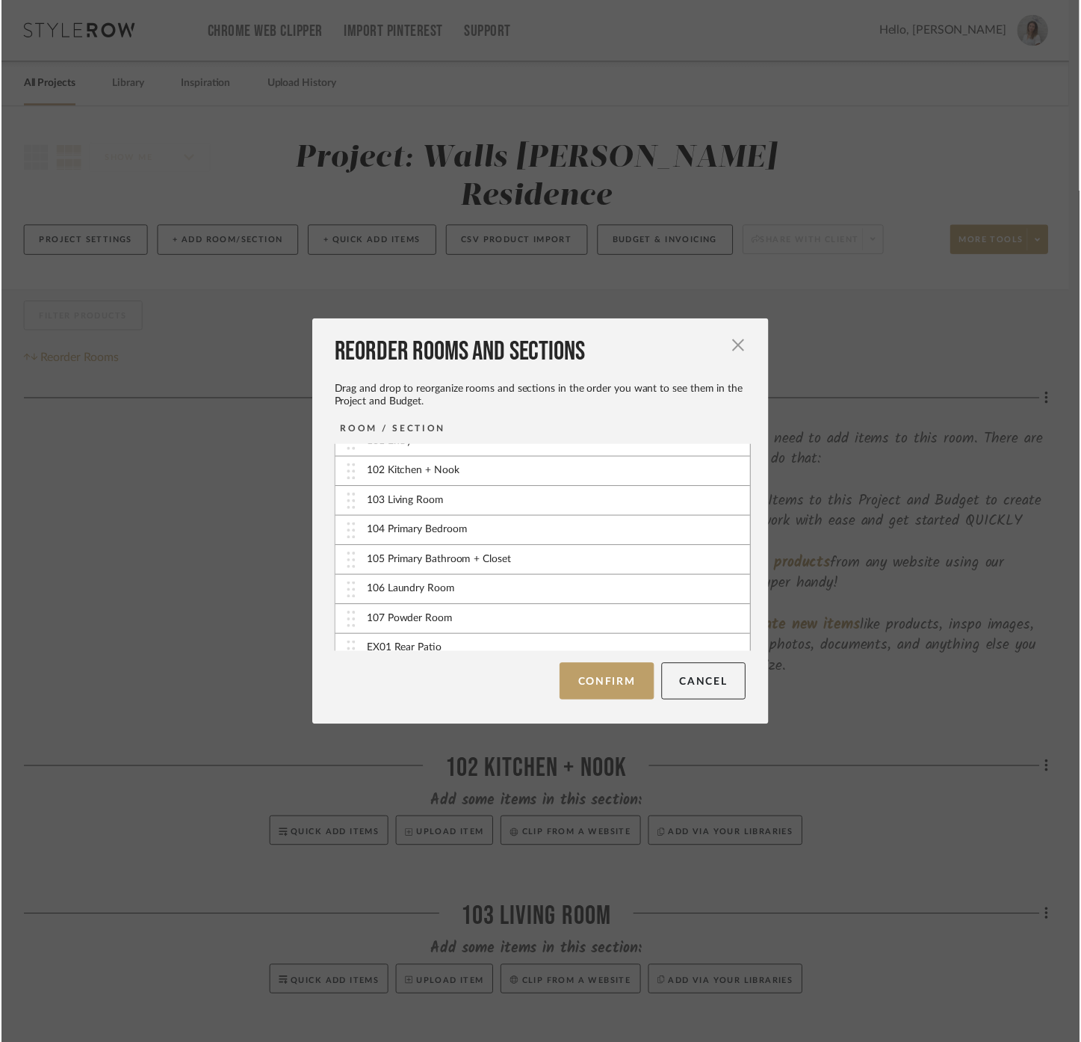
scroll to position [28, 0]
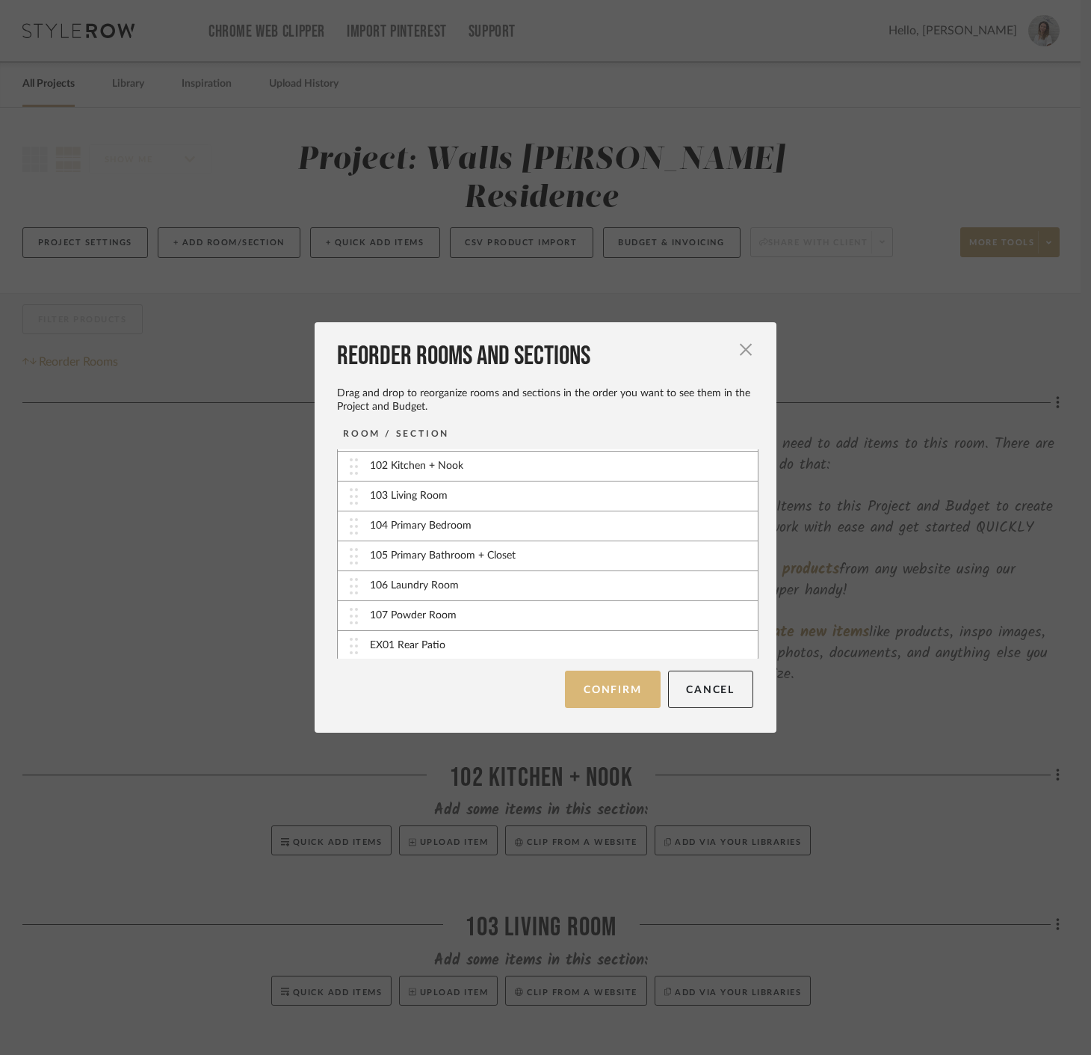
click at [599, 694] on button "Confirm" at bounding box center [612, 688] width 95 height 37
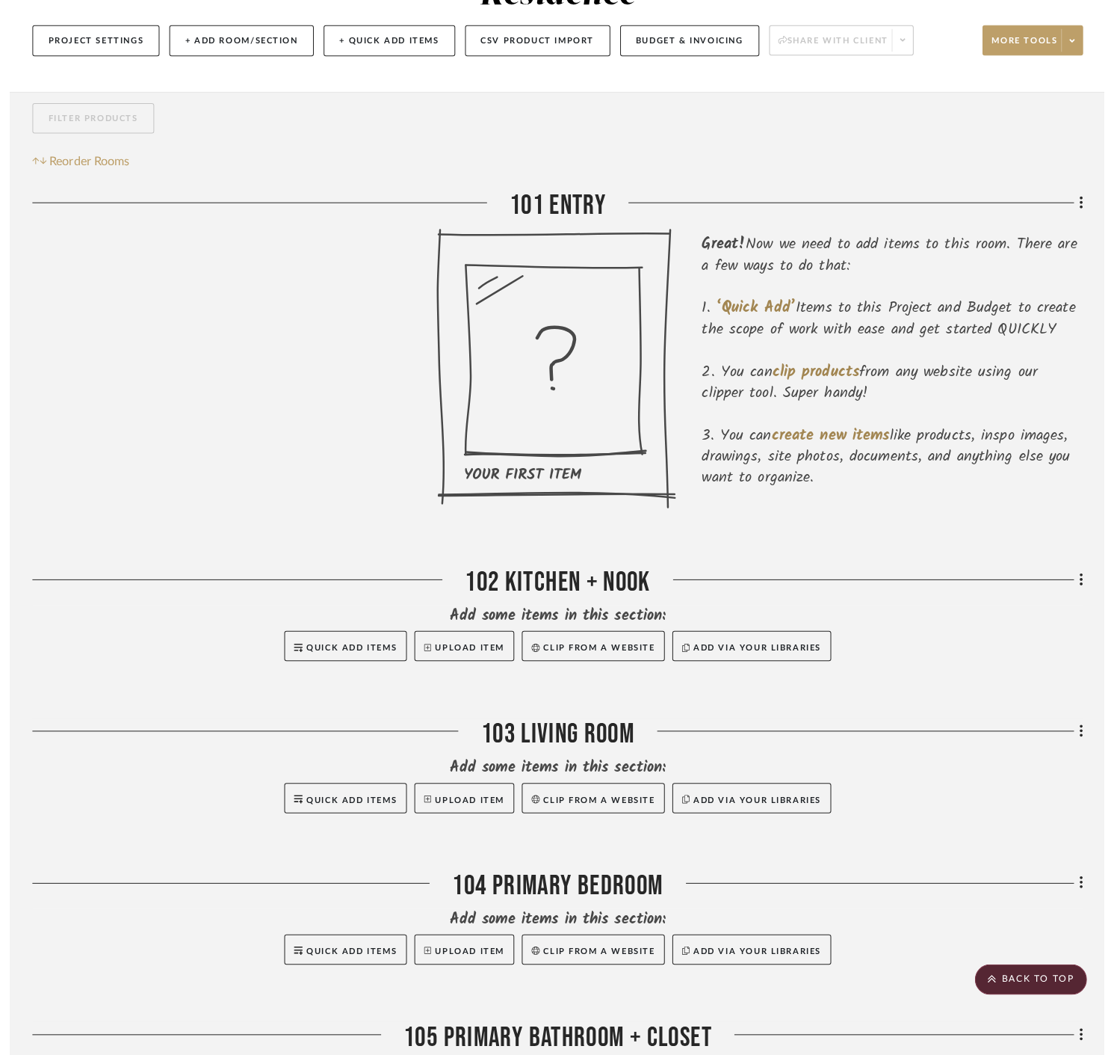
scroll to position [0, 0]
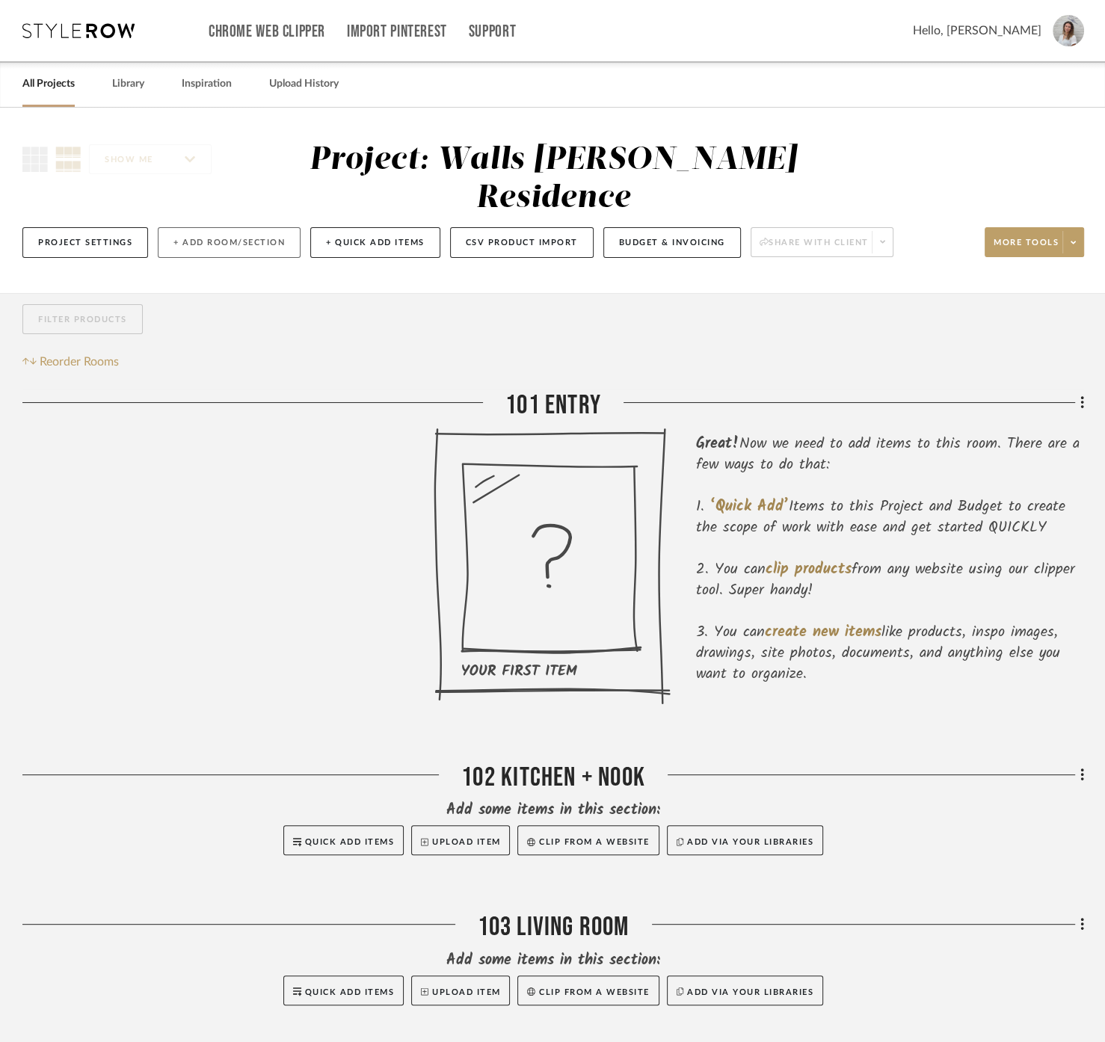
click at [189, 232] on button "+ Add Room/Section" at bounding box center [229, 242] width 143 height 31
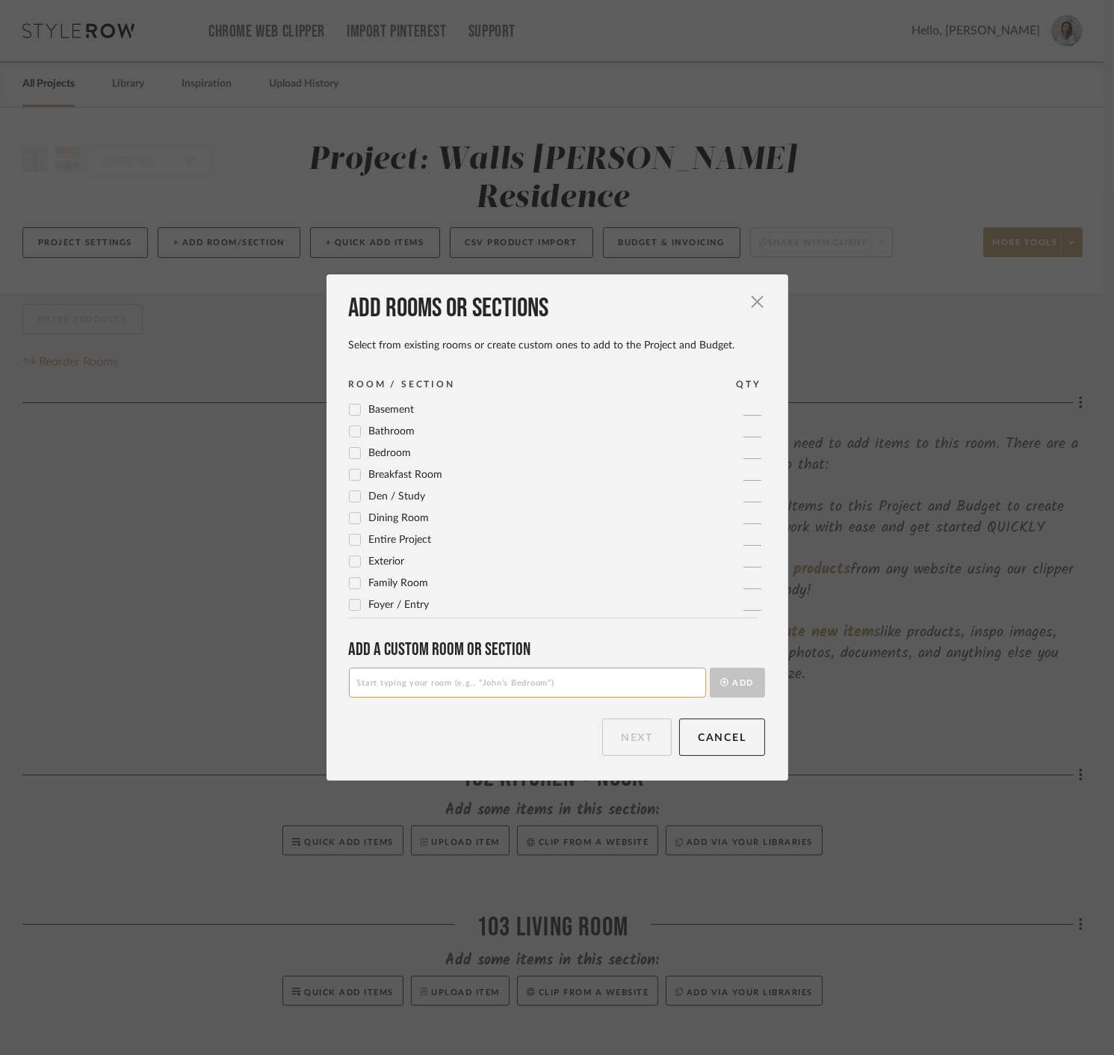
scroll to position [498, 0]
click at [454, 697] on div "Add rooms or sections Select from existing rooms or create custom ones to add t…" at bounding box center [558, 526] width 462 height 505
click at [442, 676] on input at bounding box center [527, 682] width 357 height 30
type input "Budgets & Timelines"
click at [720, 678] on icon "submit" at bounding box center [724, 682] width 8 height 8
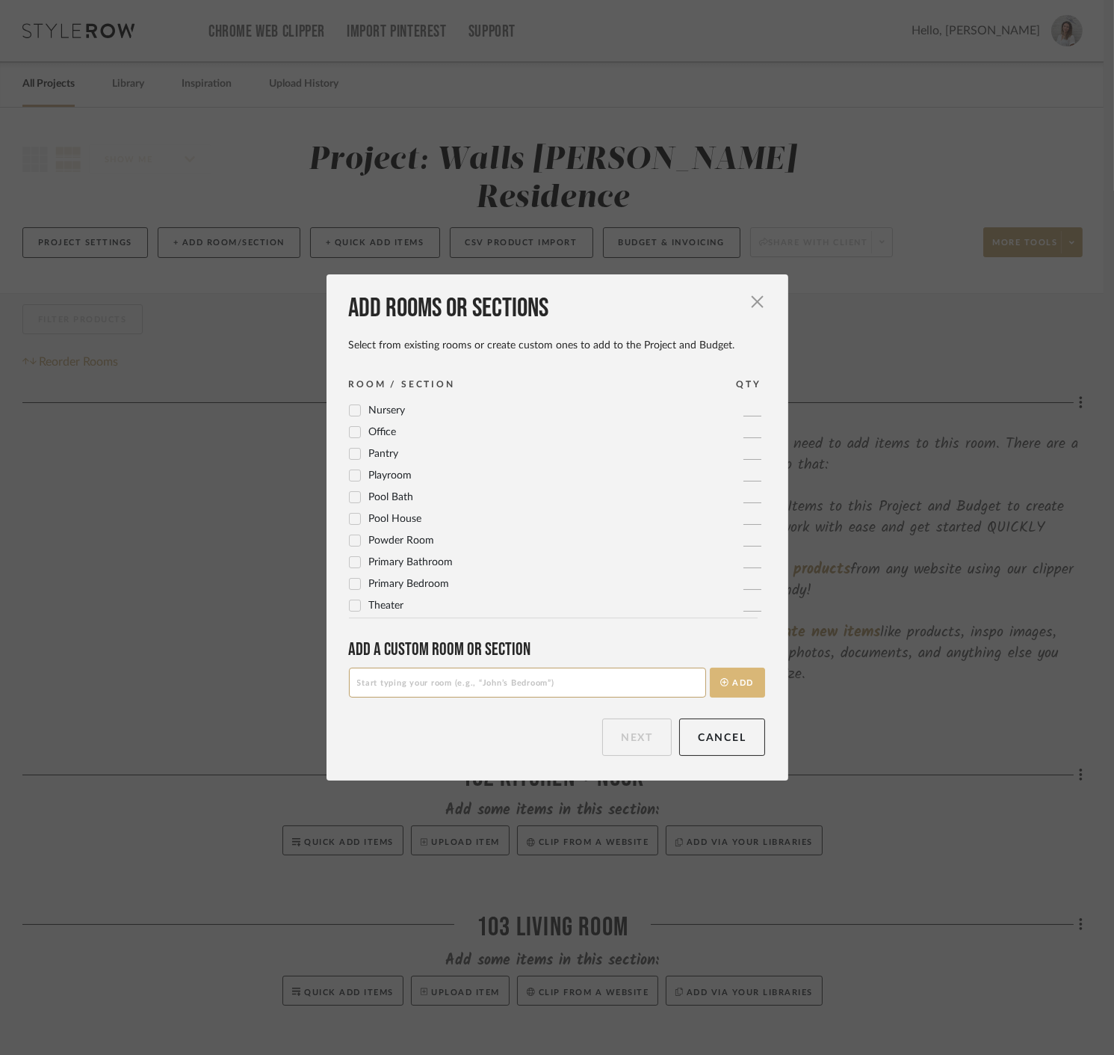
scroll to position [0, 0]
click at [587, 676] on input at bounding box center [527, 682] width 357 height 30
type input "Plans & Specifications"
click at [720, 678] on icon "submit" at bounding box center [724, 682] width 8 height 8
click at [627, 733] on button "Next" at bounding box center [637, 736] width 70 height 37
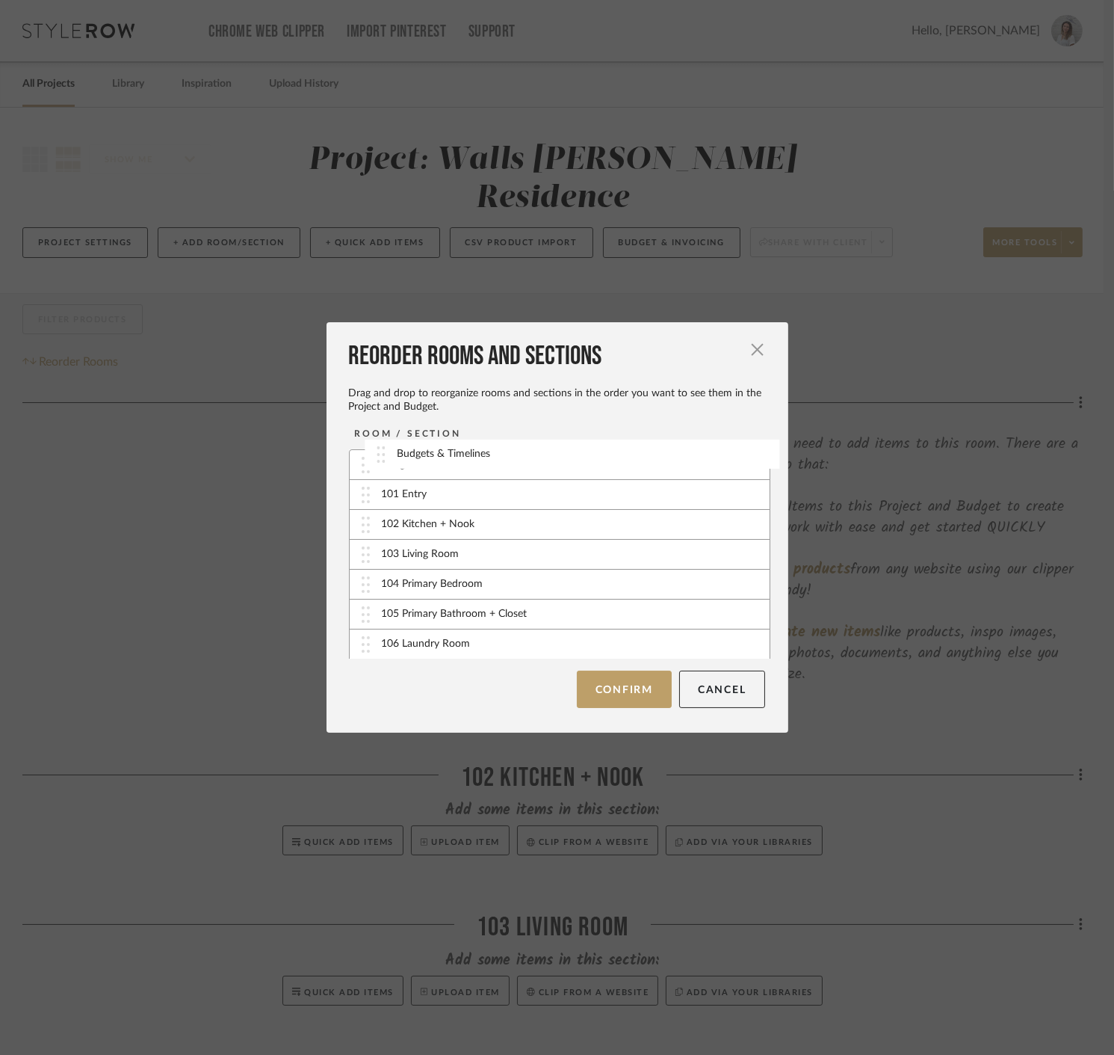
drag, startPoint x: 424, startPoint y: 611, endPoint x: 444, endPoint y: 451, distance: 161.2
drag, startPoint x: 478, startPoint y: 644, endPoint x: 480, endPoint y: 496, distance: 148.0
click at [602, 691] on button "Confirm" at bounding box center [624, 688] width 95 height 37
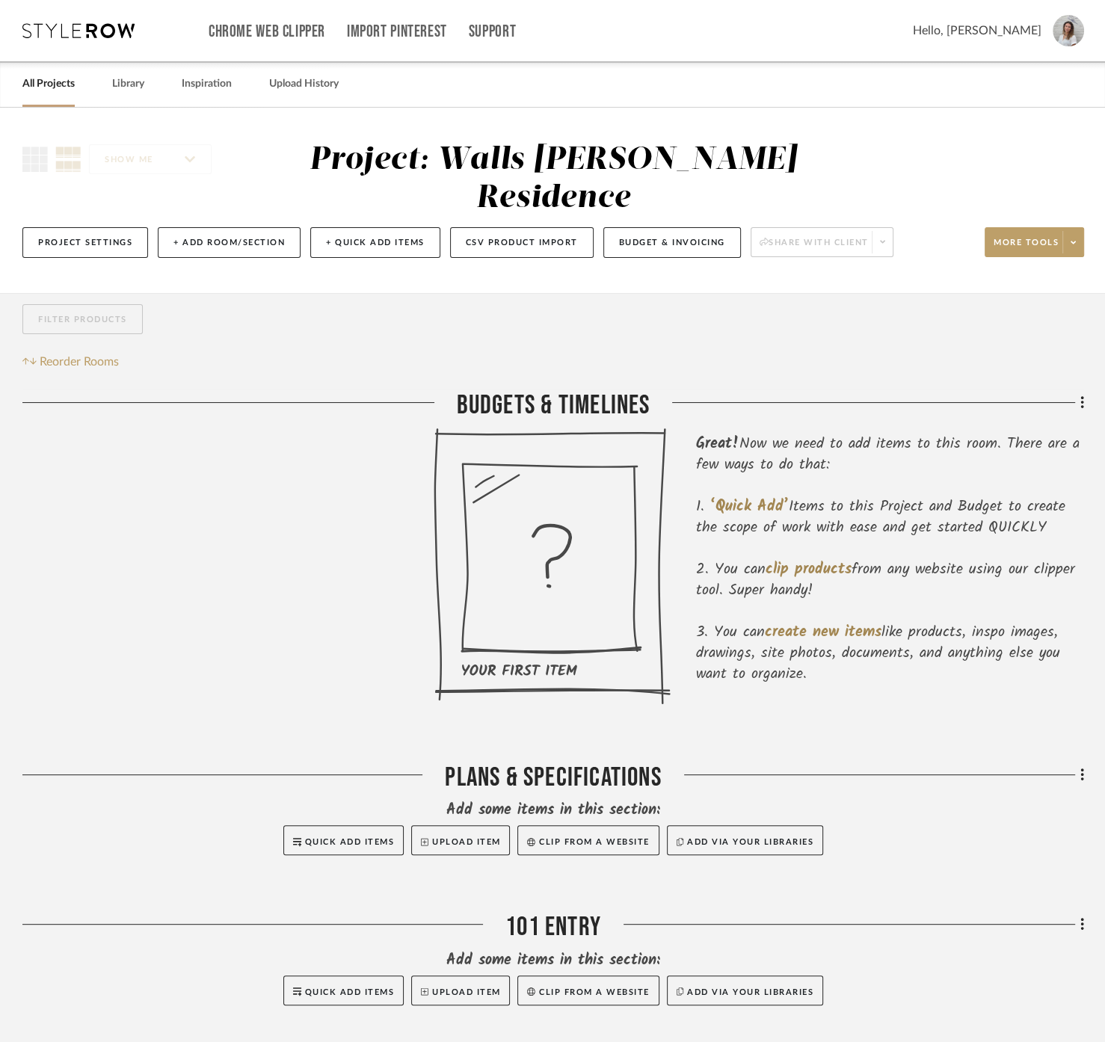
click at [303, 336] on div "Filter Products Reorder Rooms" at bounding box center [552, 337] width 1061 height 67
